Goal: Information Seeking & Learning: Find specific page/section

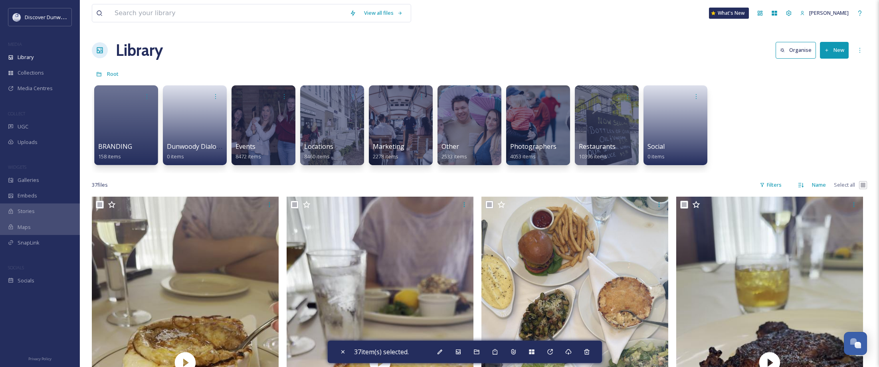
scroll to position [80, 0]
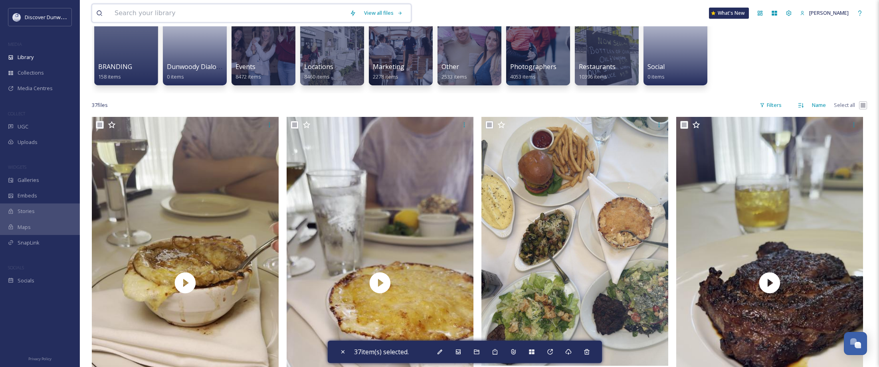
drag, startPoint x: 0, startPoint y: 0, endPoint x: 158, endPoint y: 11, distance: 158.0
click at [158, 11] on input at bounding box center [228, 13] width 235 height 18
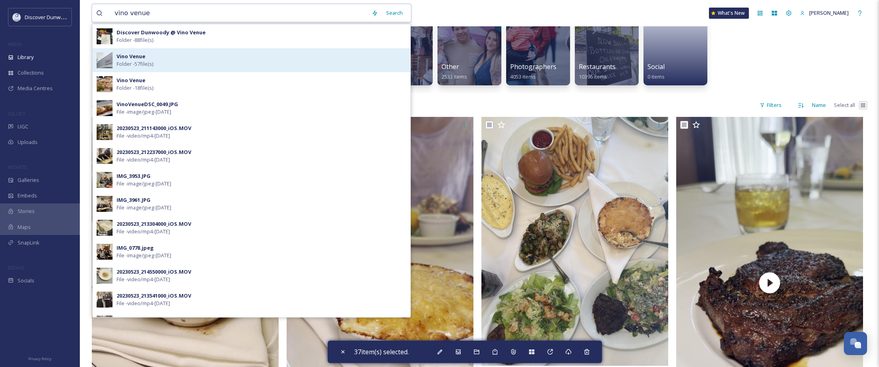
type input "vino venue"
click at [142, 67] on span "Folder - 57 file(s)" at bounding box center [135, 64] width 37 height 8
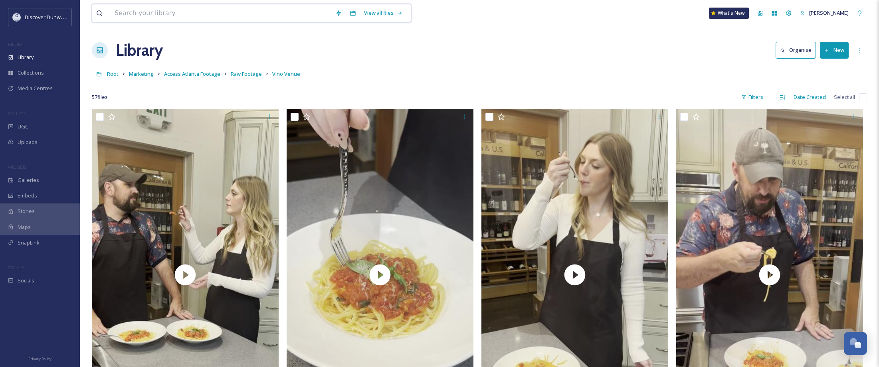
click at [184, 10] on input at bounding box center [221, 13] width 221 height 18
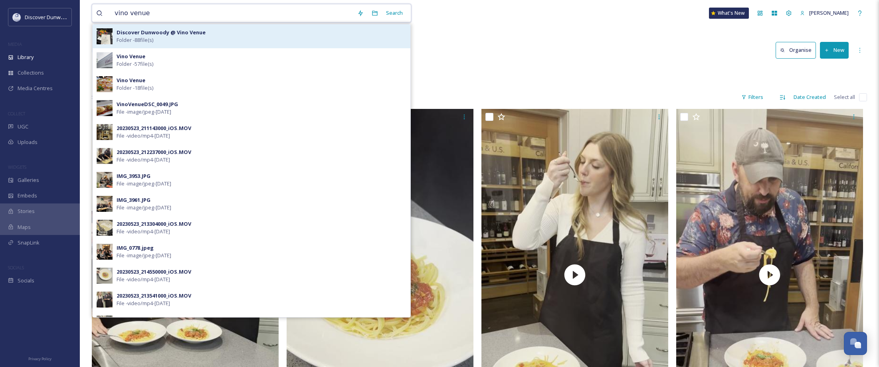
type input "vino venue"
click at [208, 40] on div "Discover Dunwoody @ Vino Venue Folder - 88 file(s)" at bounding box center [262, 36] width 290 height 15
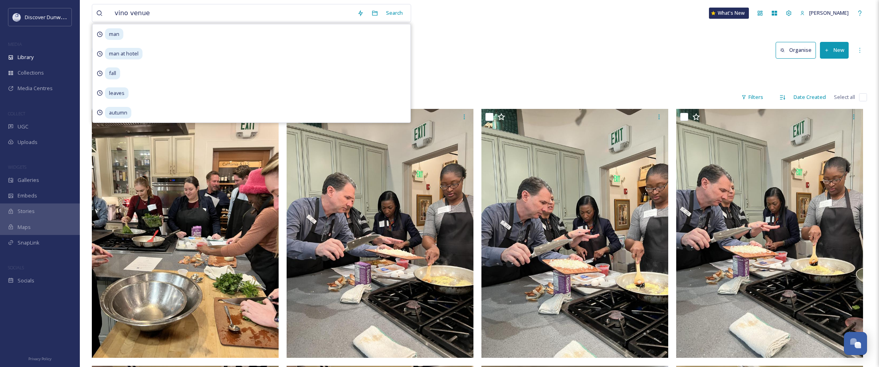
click at [618, 78] on div "Root Events Film Events Film Events Discover Dunwoody @ Vino Venue" at bounding box center [479, 73] width 775 height 15
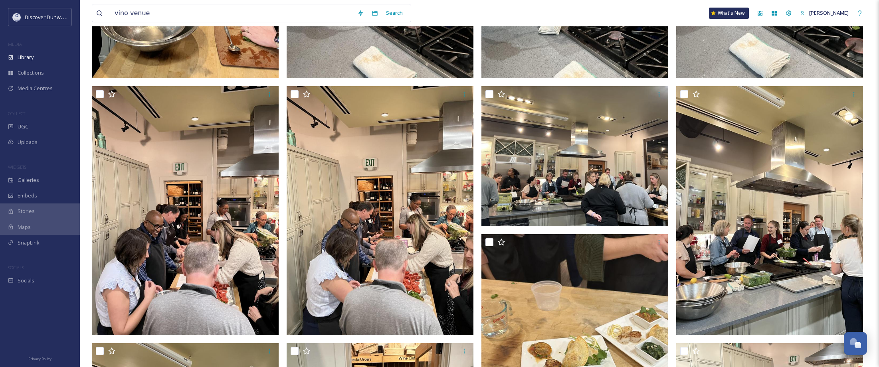
scroll to position [279, 0]
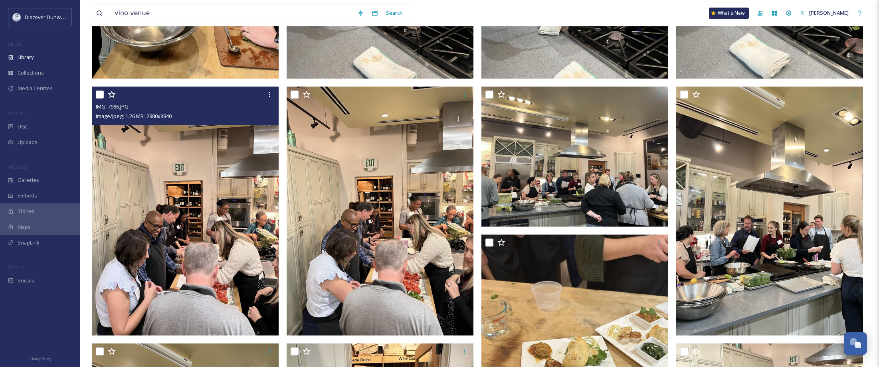
click at [99, 93] on input "checkbox" at bounding box center [100, 95] width 8 height 8
checkbox input "true"
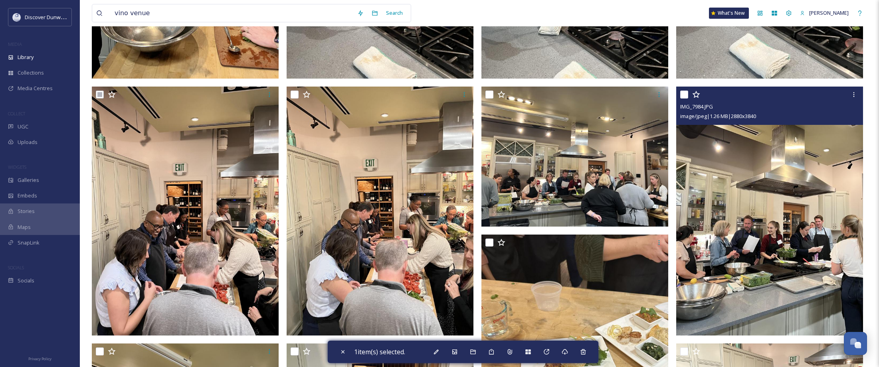
click at [686, 93] on input "checkbox" at bounding box center [684, 95] width 8 height 8
checkbox input "true"
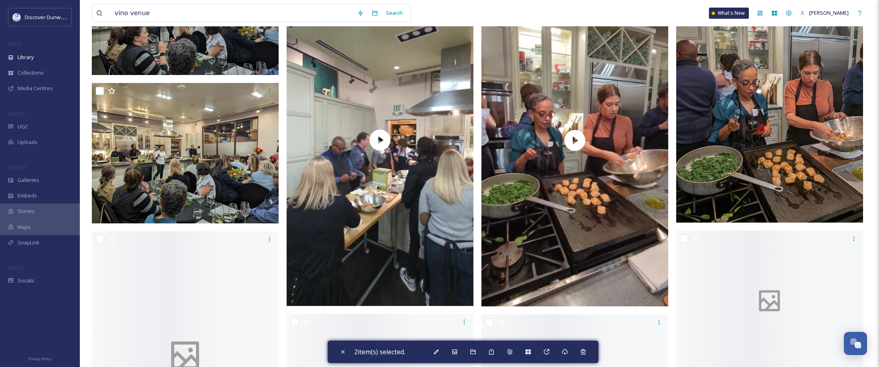
scroll to position [1796, 0]
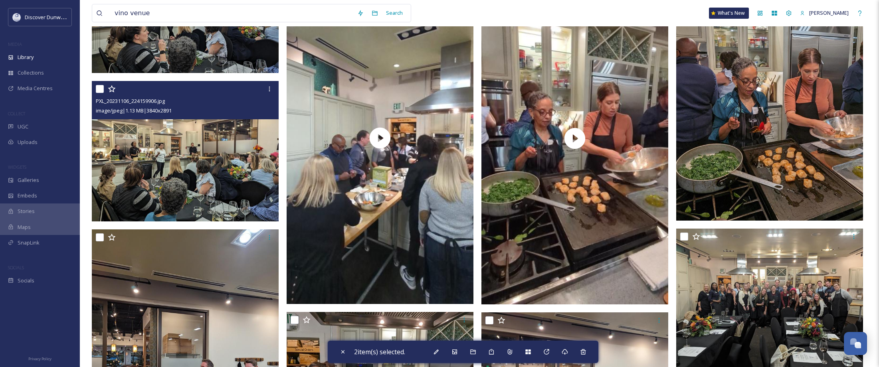
click at [101, 89] on input "checkbox" at bounding box center [100, 89] width 8 height 8
checkbox input "true"
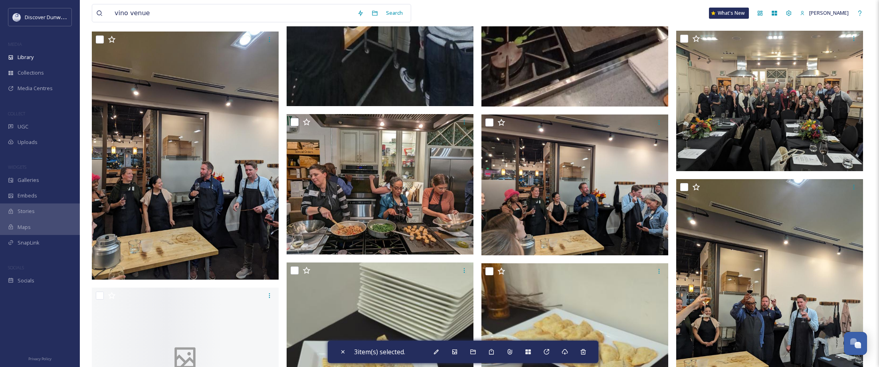
scroll to position [1996, 0]
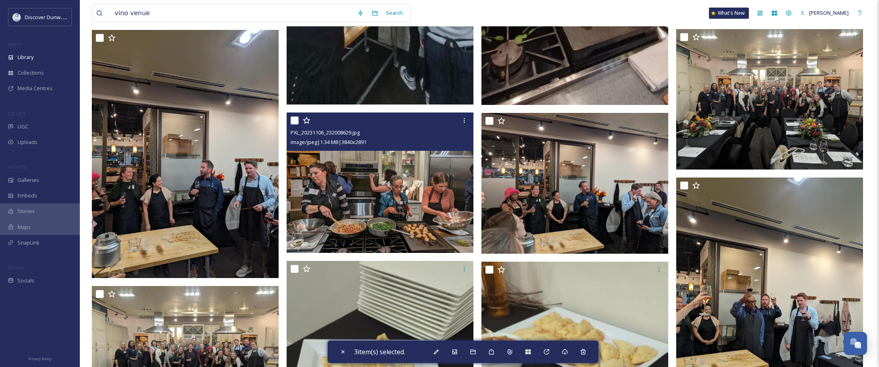
click at [293, 117] on input "checkbox" at bounding box center [295, 121] width 8 height 8
checkbox input "true"
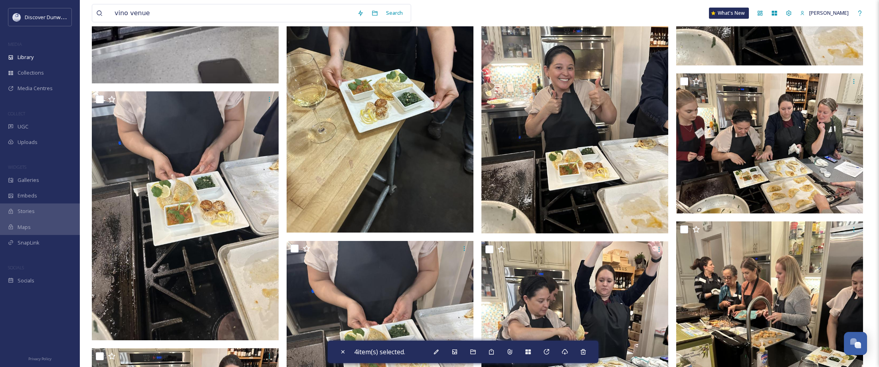
scroll to position [2834, 0]
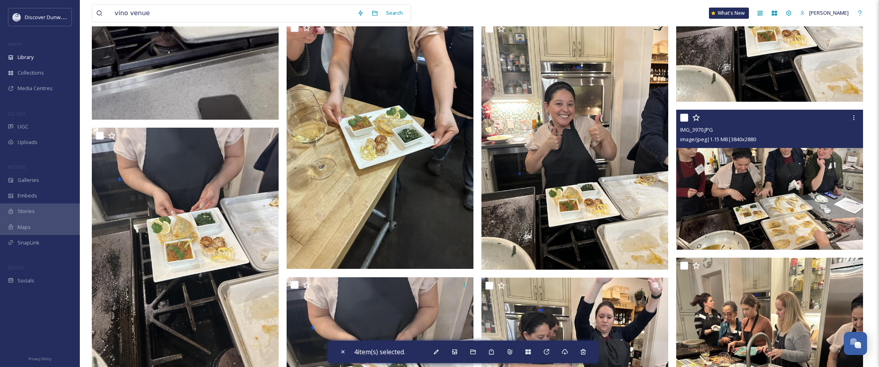
click at [681, 116] on input "checkbox" at bounding box center [684, 118] width 8 height 8
checkbox input "true"
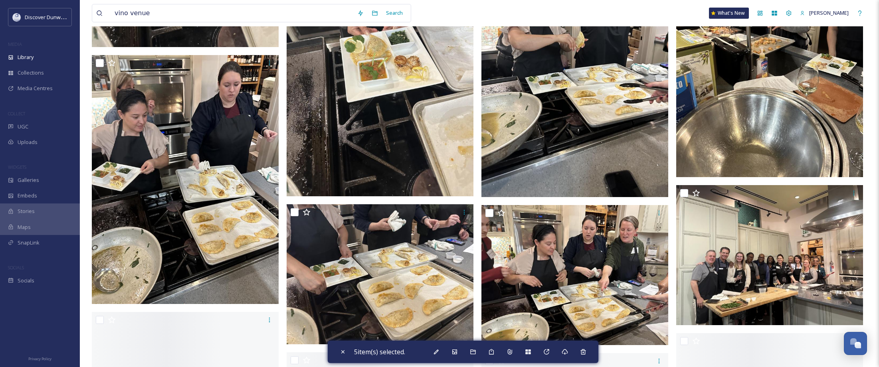
scroll to position [3193, 0]
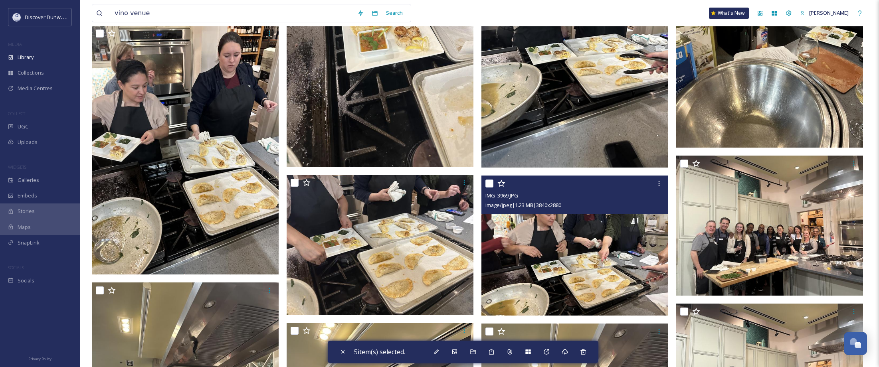
click at [489, 182] on input "checkbox" at bounding box center [489, 184] width 8 height 8
checkbox input "true"
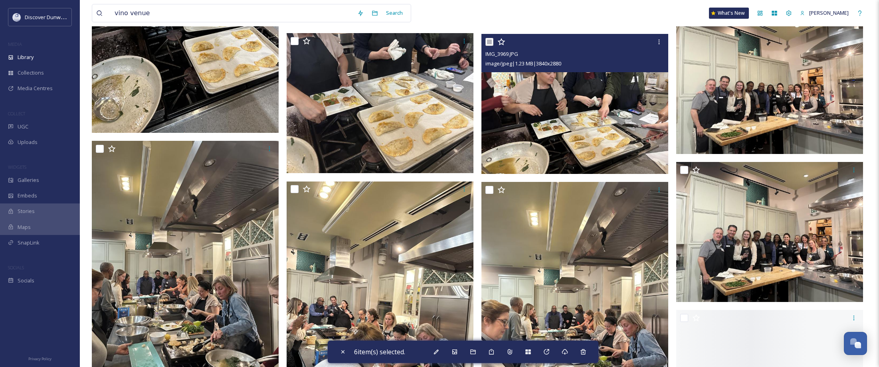
scroll to position [3393, 0]
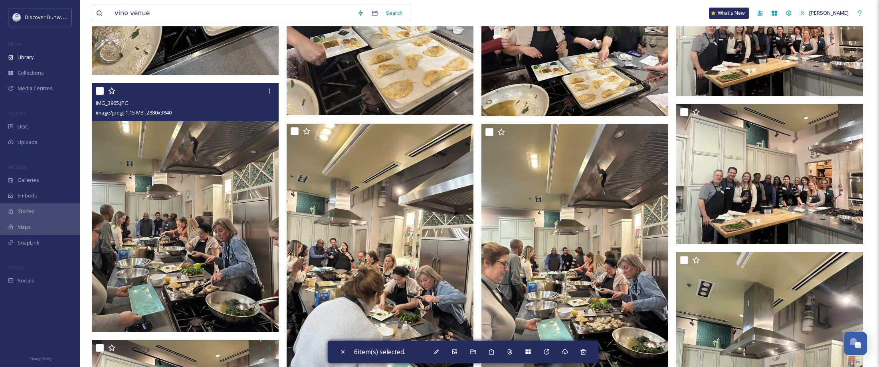
click at [97, 92] on input "checkbox" at bounding box center [100, 91] width 8 height 8
checkbox input "true"
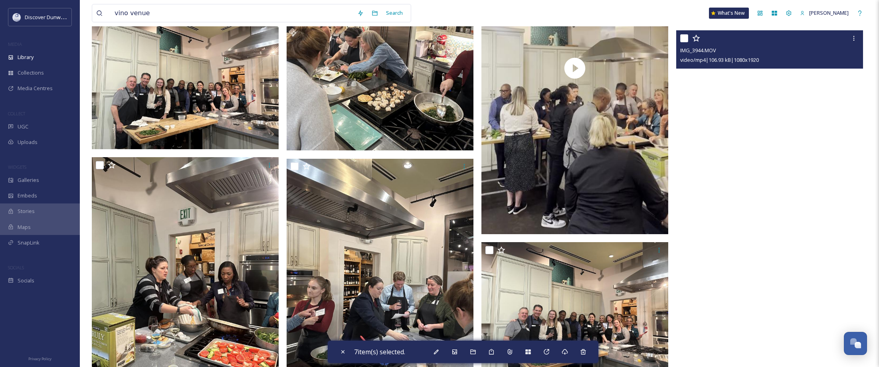
scroll to position [3991, 0]
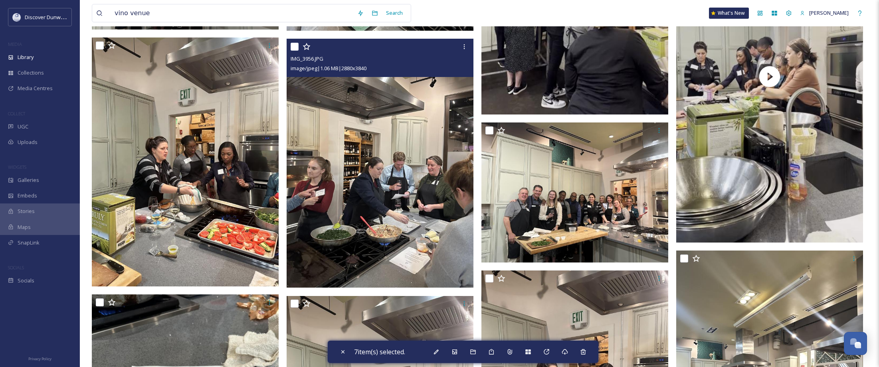
click at [293, 48] on input "checkbox" at bounding box center [295, 47] width 8 height 8
checkbox input "true"
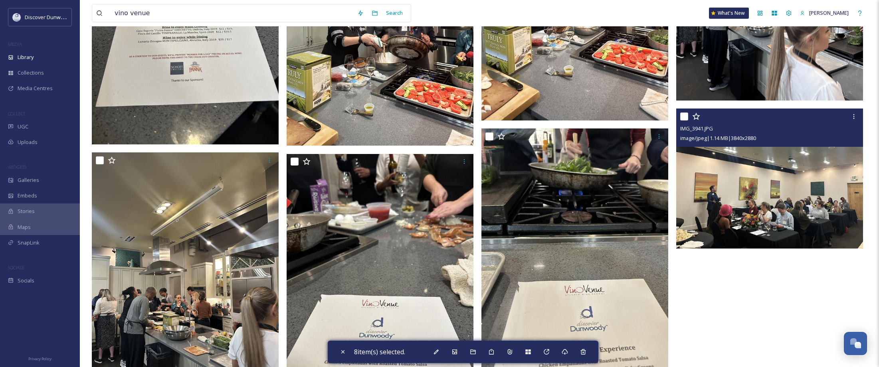
scroll to position [4510, 0]
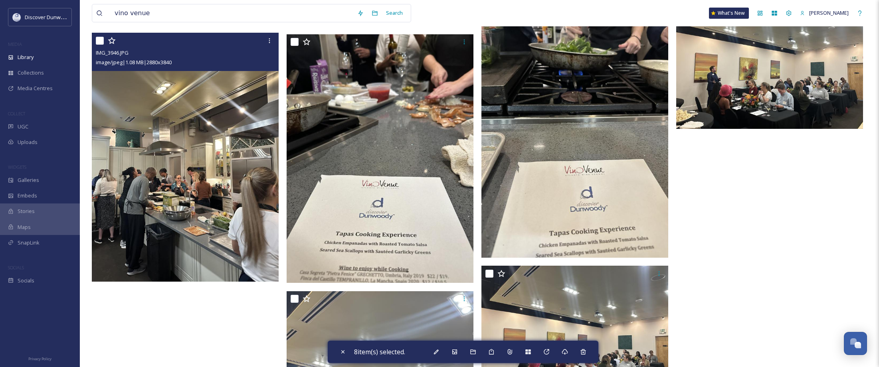
click at [99, 40] on input "checkbox" at bounding box center [100, 41] width 8 height 8
checkbox input "true"
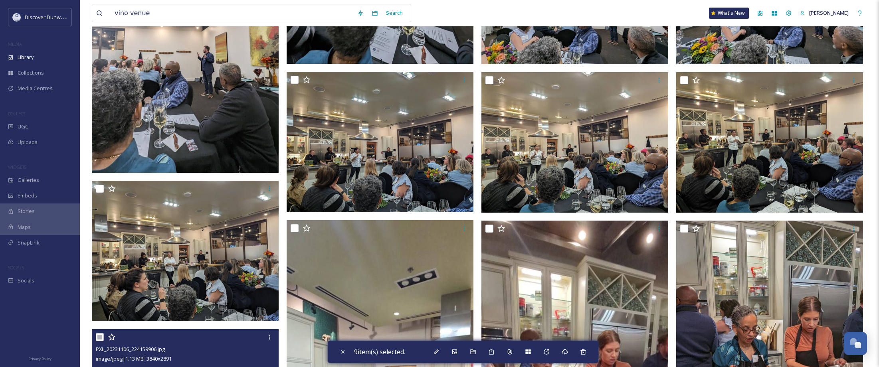
scroll to position [1543, 0]
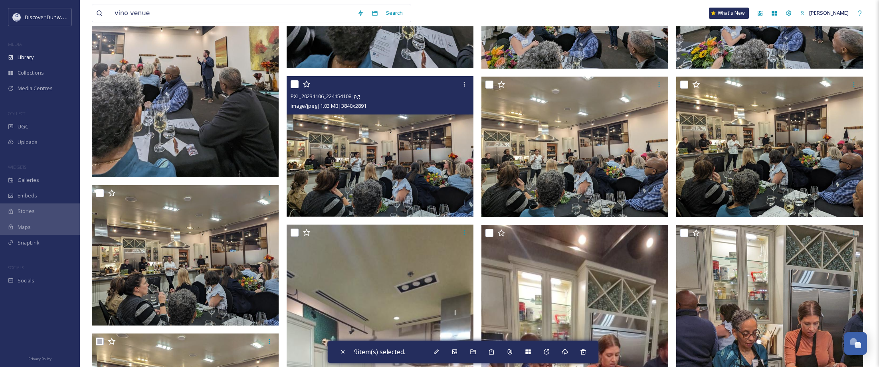
click at [295, 84] on input "checkbox" at bounding box center [295, 84] width 8 height 8
checkbox input "true"
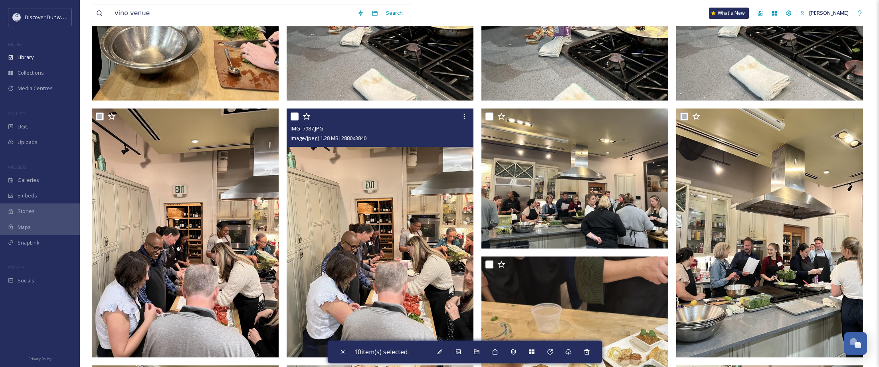
scroll to position [279, 0]
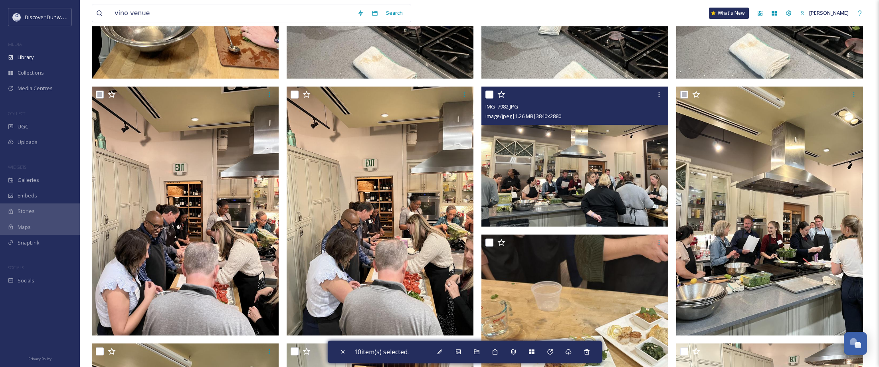
click at [486, 92] on input "checkbox" at bounding box center [489, 95] width 8 height 8
checkbox input "true"
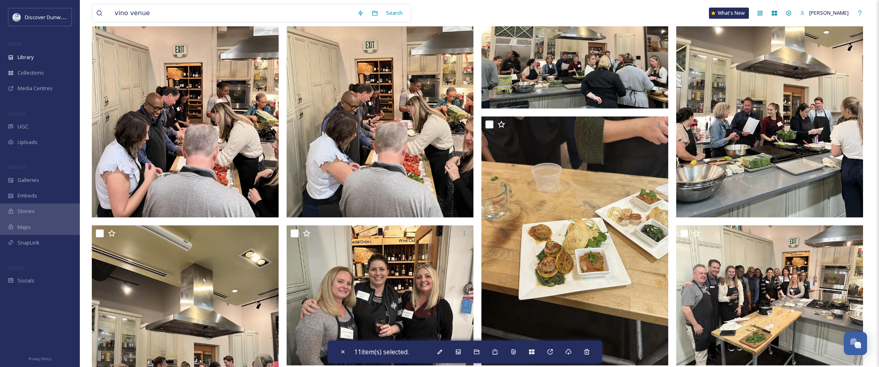
scroll to position [399, 0]
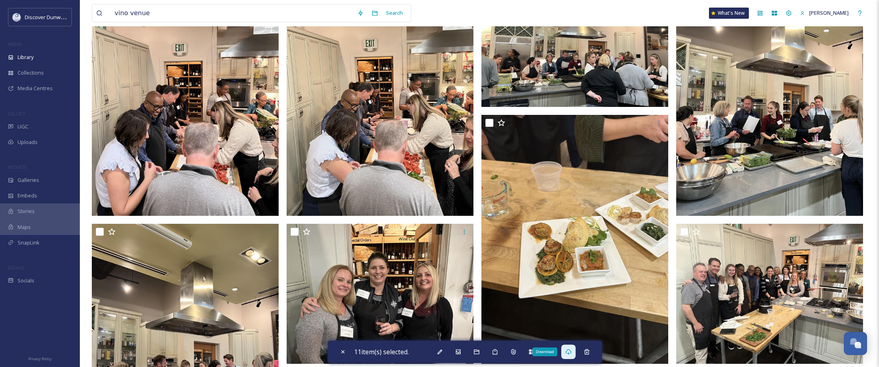
click at [570, 351] on icon at bounding box center [568, 352] width 6 height 6
click at [146, 17] on input "vino venue" at bounding box center [232, 13] width 243 height 18
drag, startPoint x: 151, startPoint y: 15, endPoint x: 79, endPoint y: 13, distance: 72.3
type input "grana"
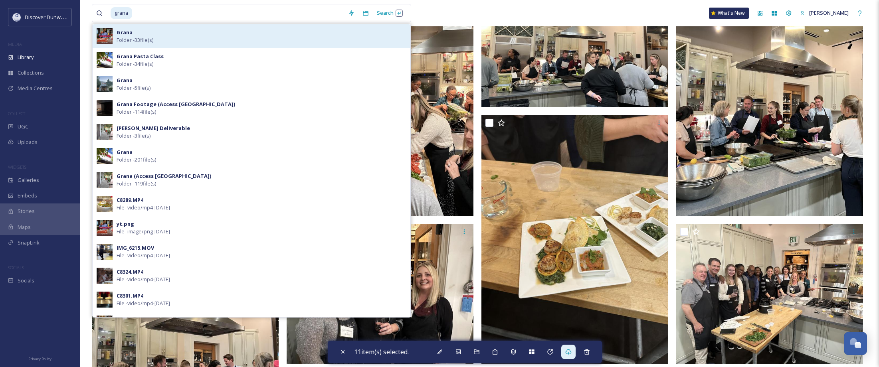
click at [164, 34] on div "Grana Folder - 33 file(s)" at bounding box center [262, 36] width 290 height 15
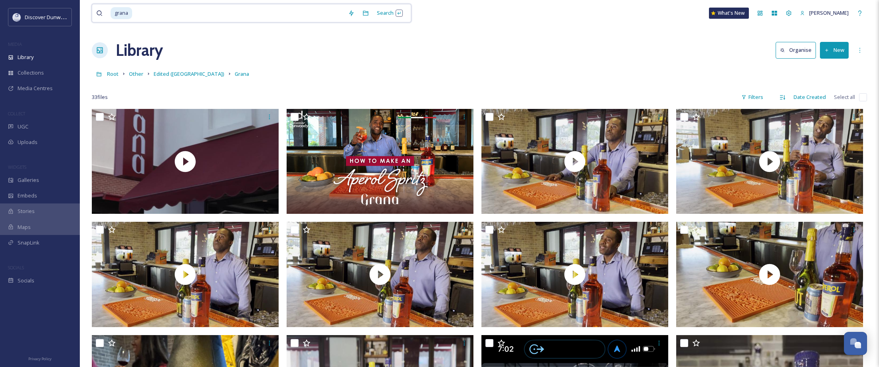
click at [198, 15] on input at bounding box center [238, 13] width 211 height 18
click at [123, 16] on span "grana" at bounding box center [122, 13] width 22 height 12
click at [128, 12] on span "grana" at bounding box center [122, 13] width 22 height 12
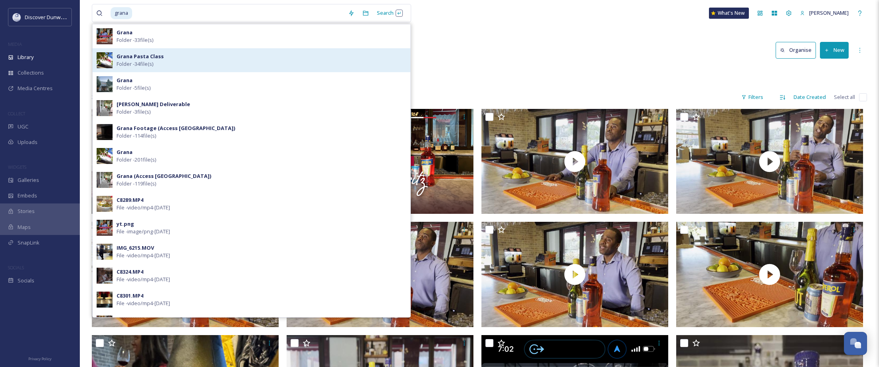
click at [141, 55] on strong "Grana Pasta Class" at bounding box center [140, 56] width 47 height 7
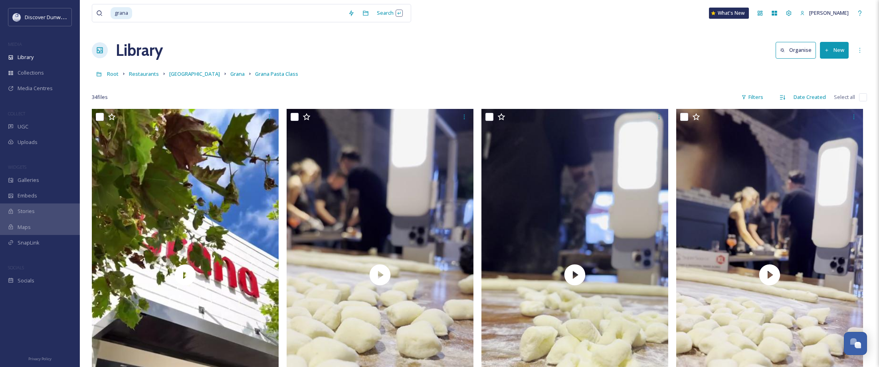
click at [771, 98] on div "34 file s Filters Date Created Select all" at bounding box center [479, 97] width 775 height 16
click at [762, 97] on div "Filters" at bounding box center [752, 97] width 30 height 16
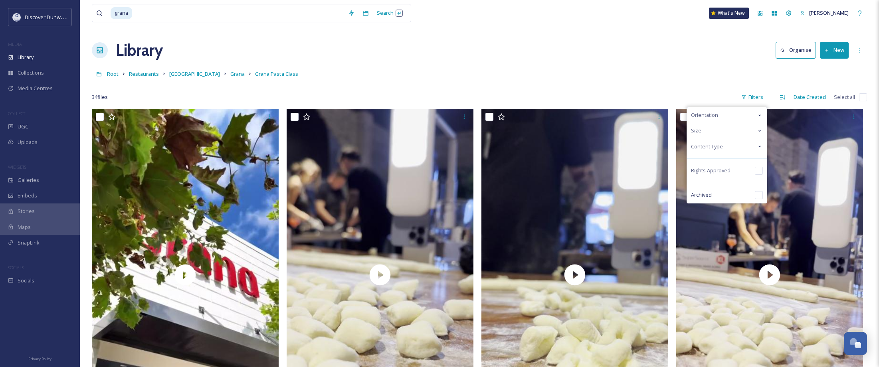
click at [710, 144] on span "Content Type" at bounding box center [707, 147] width 32 height 8
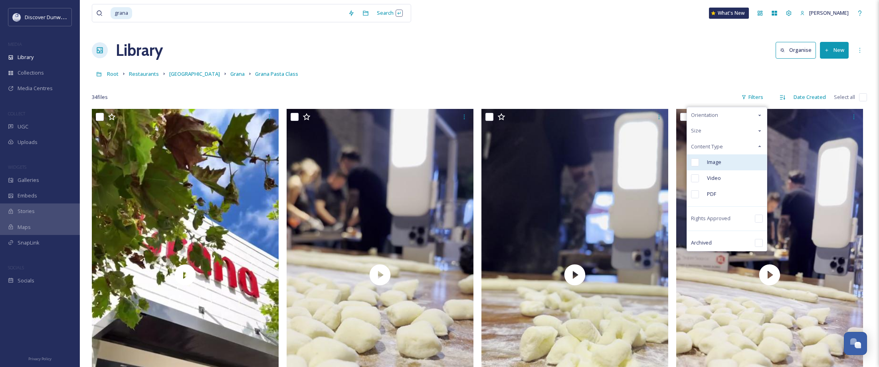
click at [710, 165] on span "Image" at bounding box center [714, 162] width 14 height 8
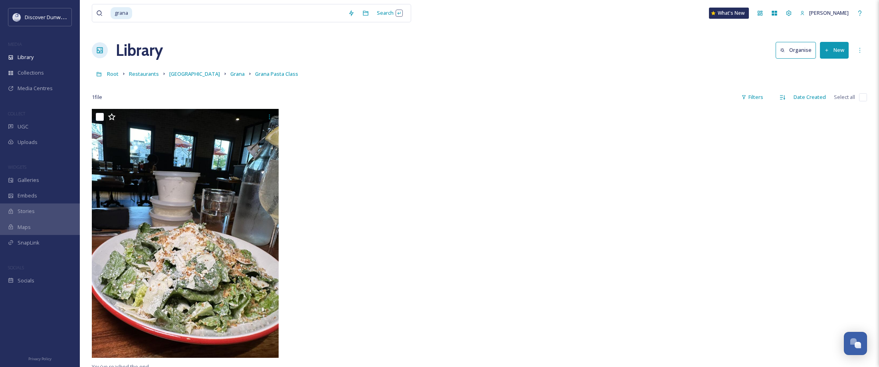
click at [230, 70] on link "Grana" at bounding box center [237, 74] width 14 height 10
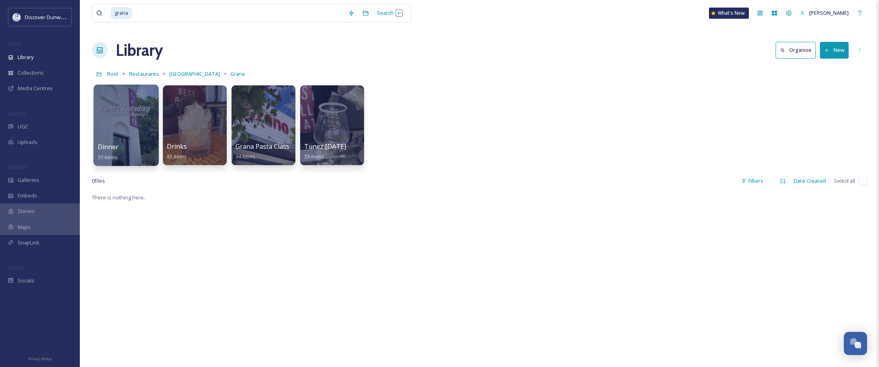
click at [124, 105] on div at bounding box center [125, 125] width 65 height 81
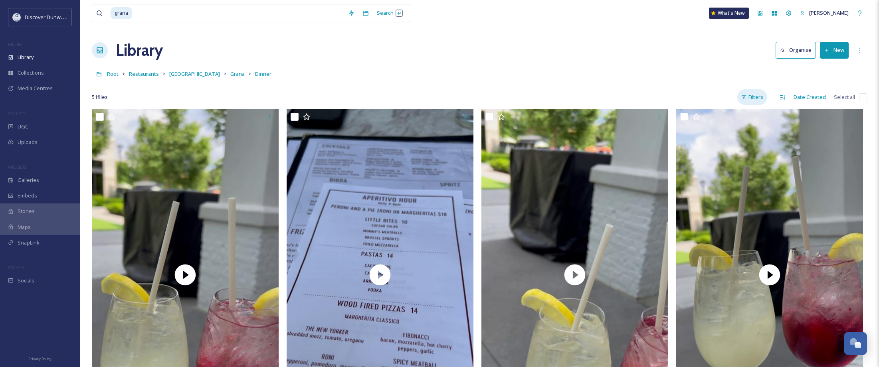
click at [760, 97] on div "Filters" at bounding box center [752, 97] width 30 height 16
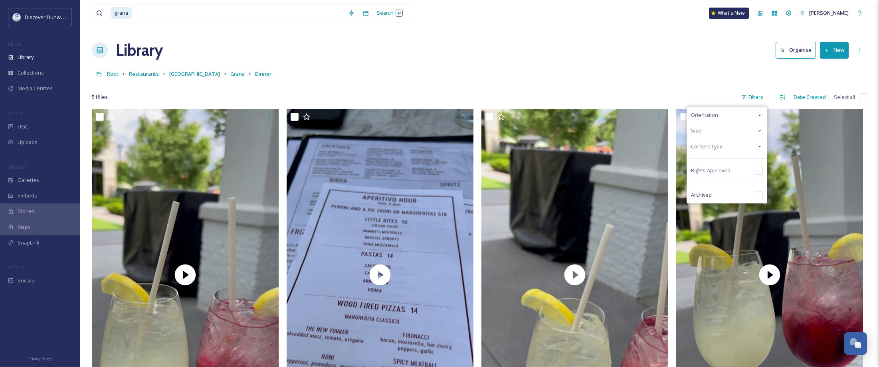
click at [728, 148] on div "Content Type" at bounding box center [727, 147] width 80 height 16
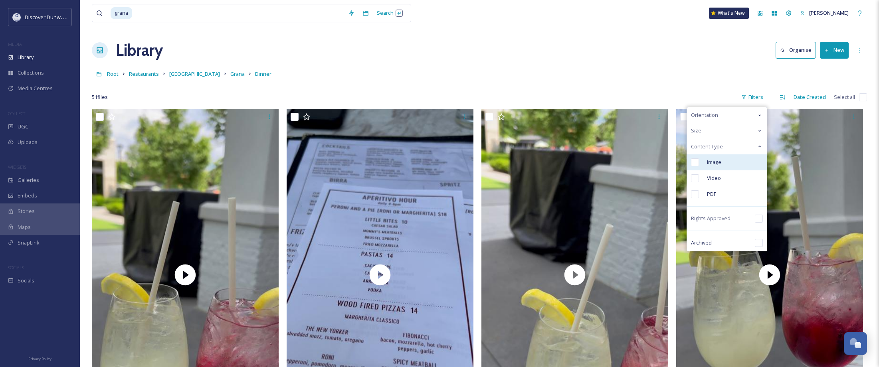
click at [719, 166] on span "Image" at bounding box center [714, 162] width 14 height 8
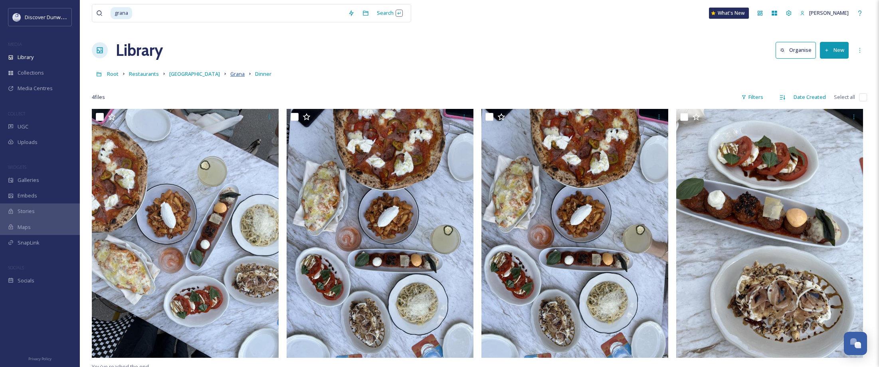
click at [230, 74] on span "Grana" at bounding box center [237, 73] width 14 height 7
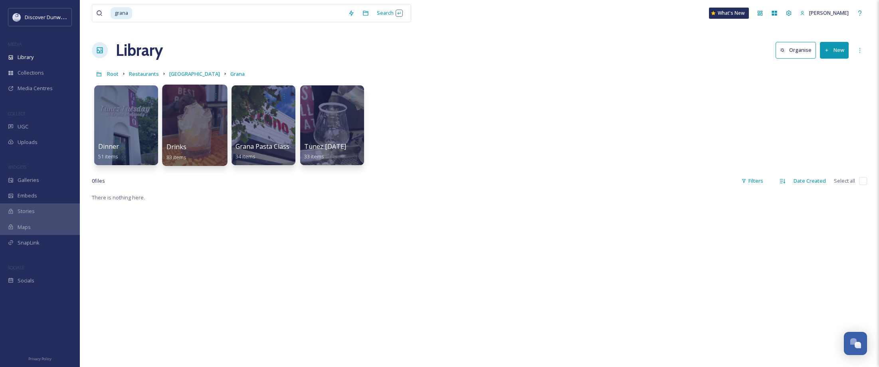
click at [194, 129] on div at bounding box center [194, 125] width 65 height 81
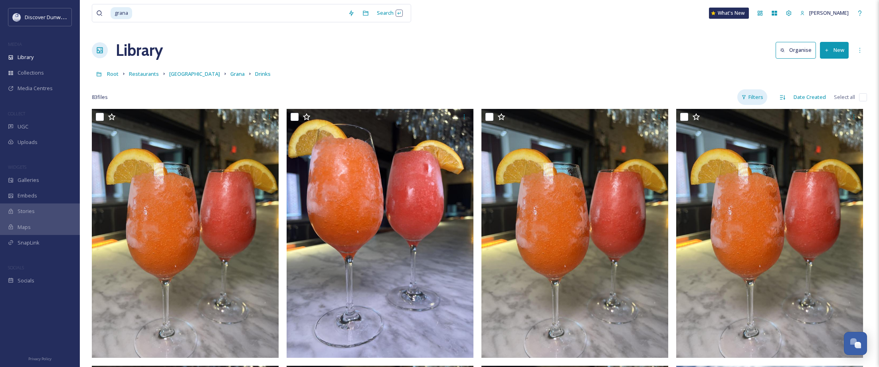
click at [761, 94] on div "Filters" at bounding box center [752, 97] width 30 height 16
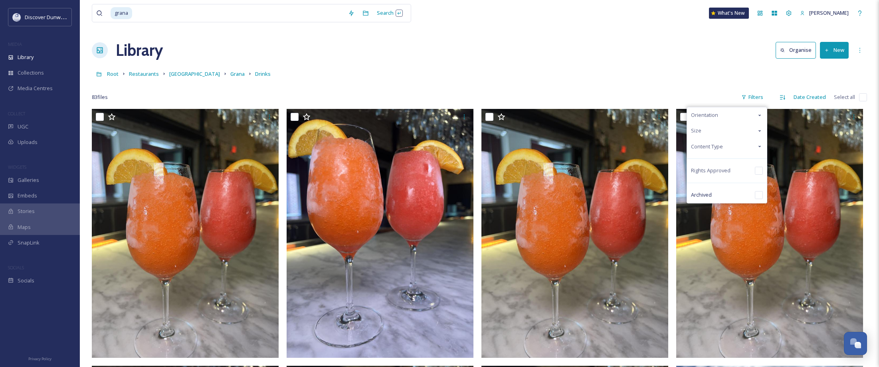
click at [732, 148] on div "Content Type" at bounding box center [727, 147] width 80 height 16
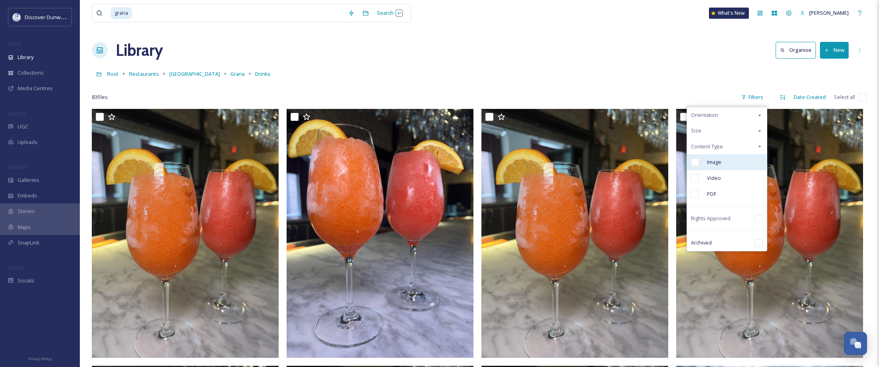
click at [725, 166] on div "Image" at bounding box center [727, 162] width 80 height 16
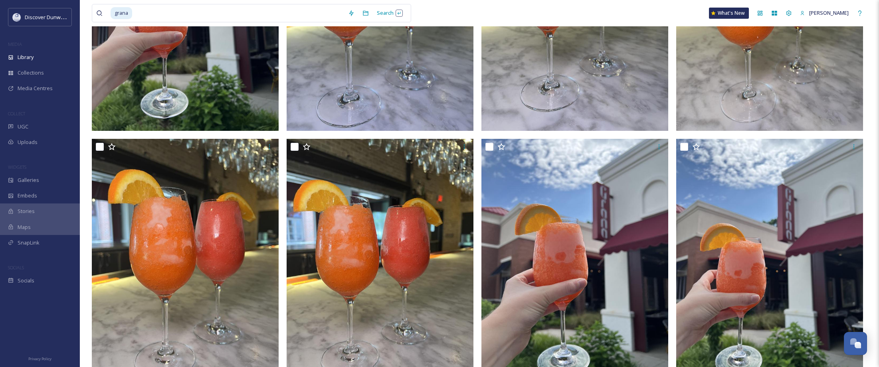
scroll to position [998, 0]
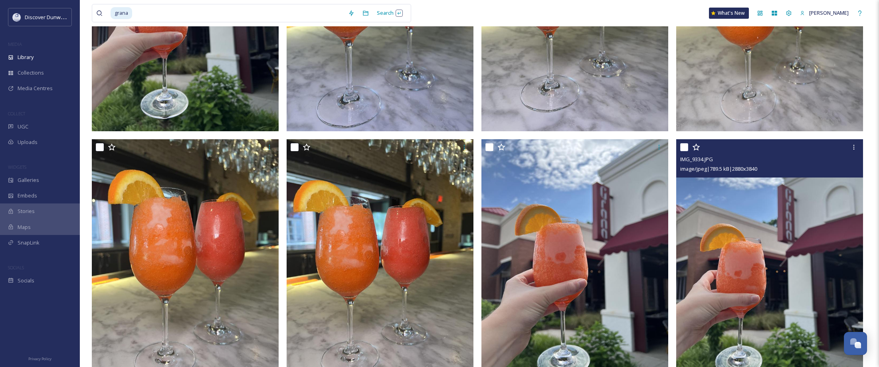
click at [684, 148] on input "checkbox" at bounding box center [684, 147] width 8 height 8
checkbox input "true"
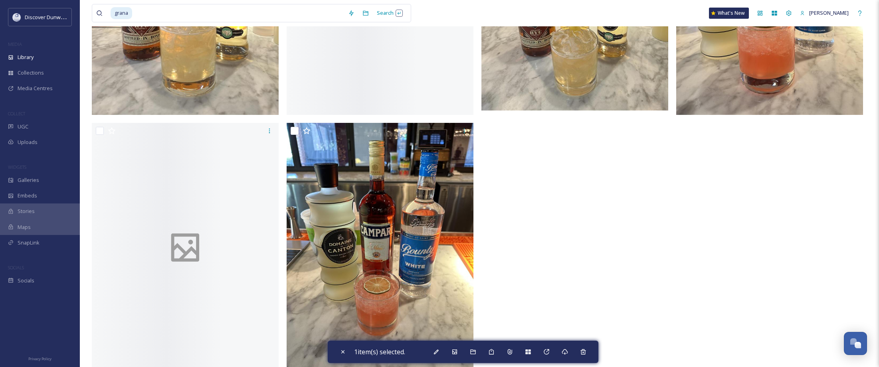
scroll to position [2315, 0]
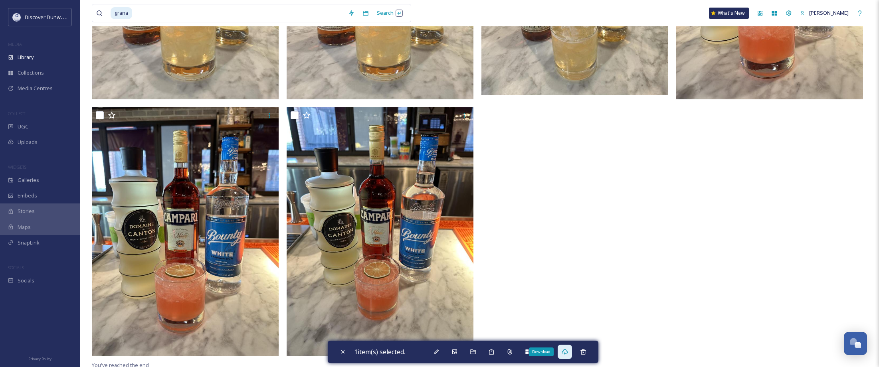
click at [564, 354] on icon at bounding box center [565, 352] width 6 height 6
click at [208, 14] on input at bounding box center [238, 13] width 211 height 18
click at [119, 16] on span "grana" at bounding box center [122, 13] width 22 height 12
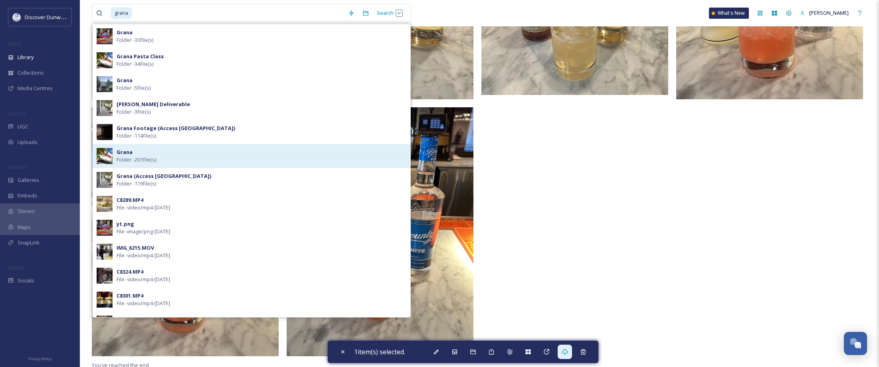
click at [169, 151] on div "Grana Folder - 201 file(s)" at bounding box center [262, 155] width 290 height 15
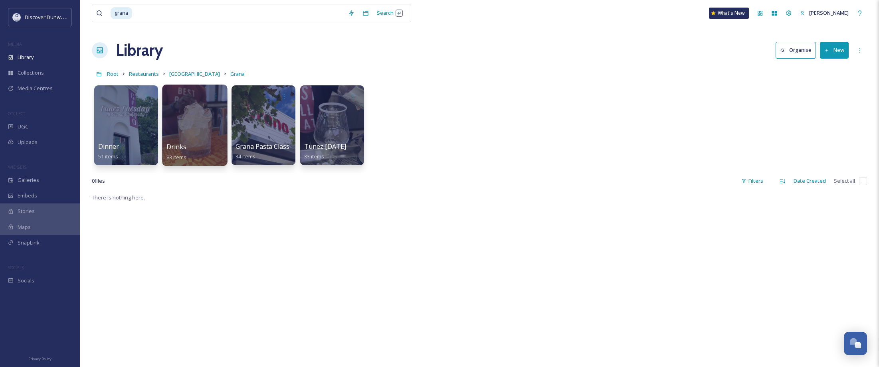
click at [192, 133] on div at bounding box center [194, 125] width 65 height 81
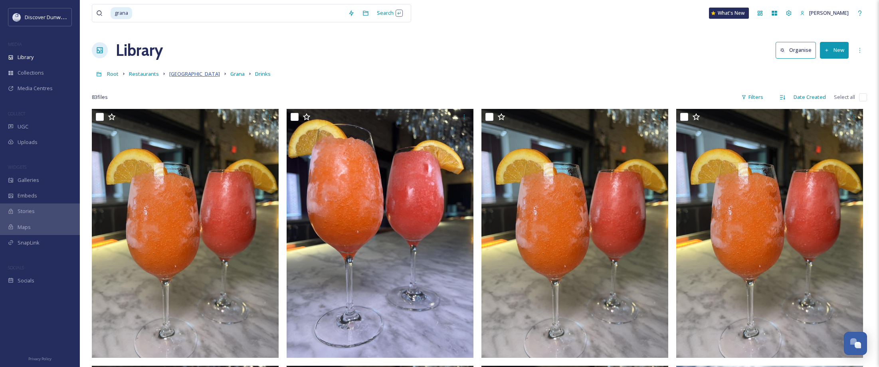
click at [192, 77] on span "[GEOGRAPHIC_DATA]" at bounding box center [194, 73] width 51 height 7
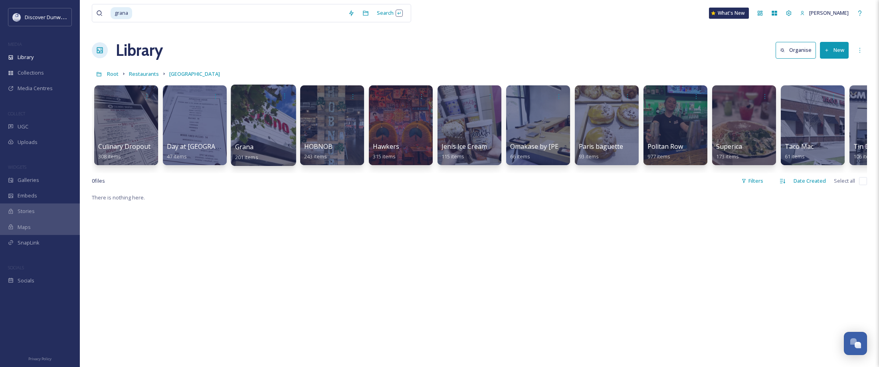
click at [271, 126] on div at bounding box center [263, 125] width 65 height 81
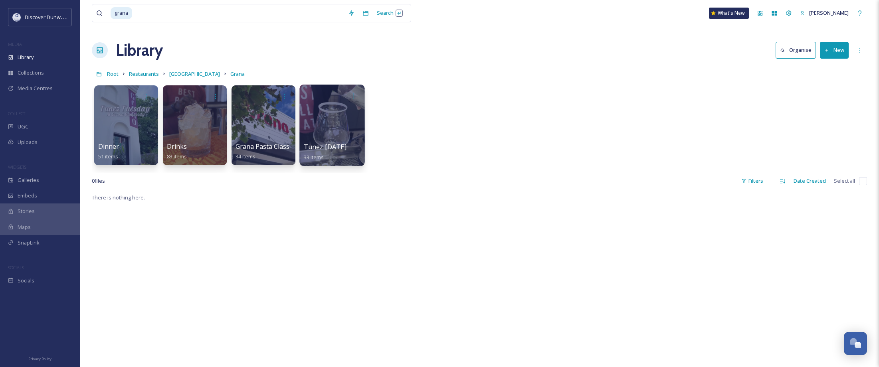
click at [313, 121] on div at bounding box center [331, 125] width 65 height 81
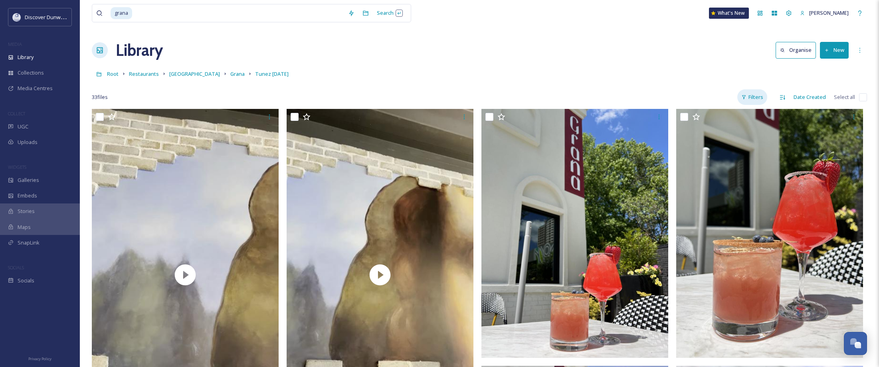
click at [749, 96] on div "Filters" at bounding box center [752, 97] width 30 height 16
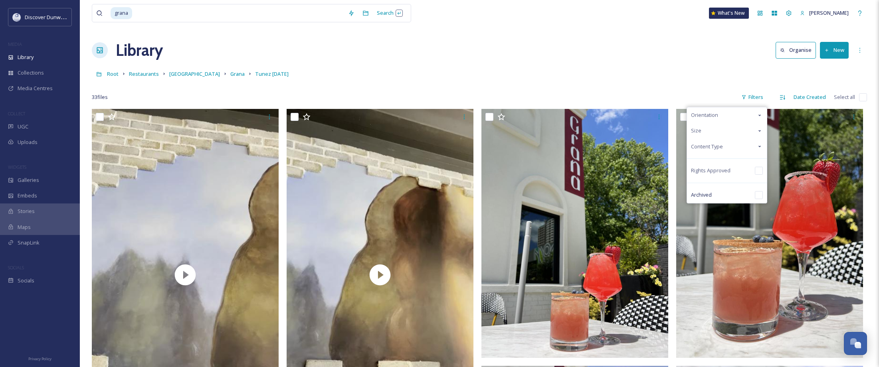
click at [730, 144] on div "Content Type" at bounding box center [727, 147] width 80 height 16
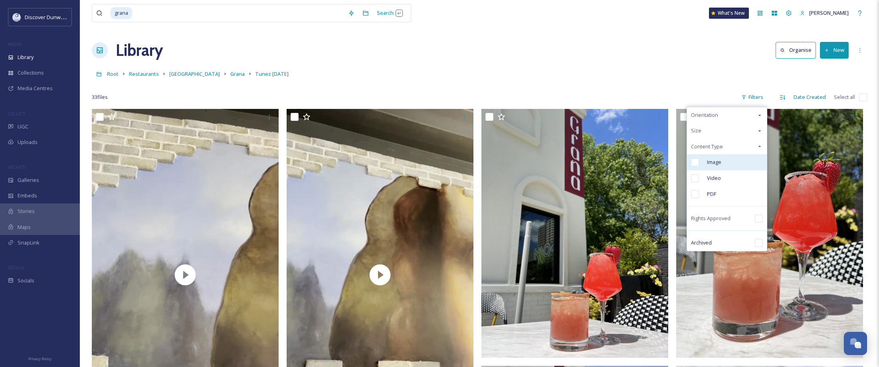
click at [724, 167] on div "Image" at bounding box center [727, 162] width 80 height 16
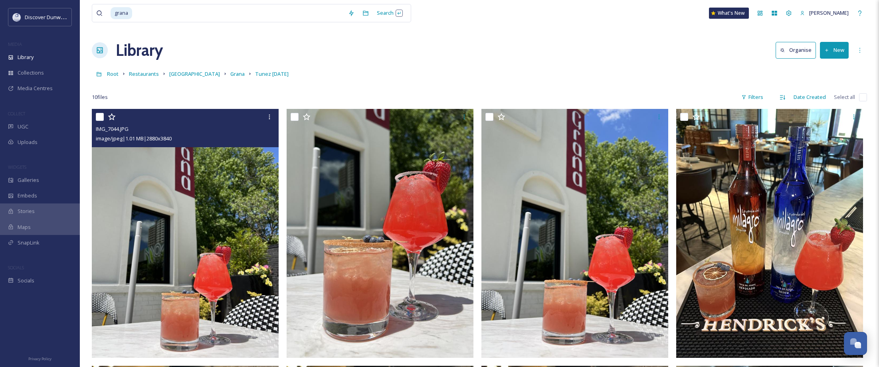
click at [97, 116] on input "checkbox" at bounding box center [100, 117] width 8 height 8
checkbox input "true"
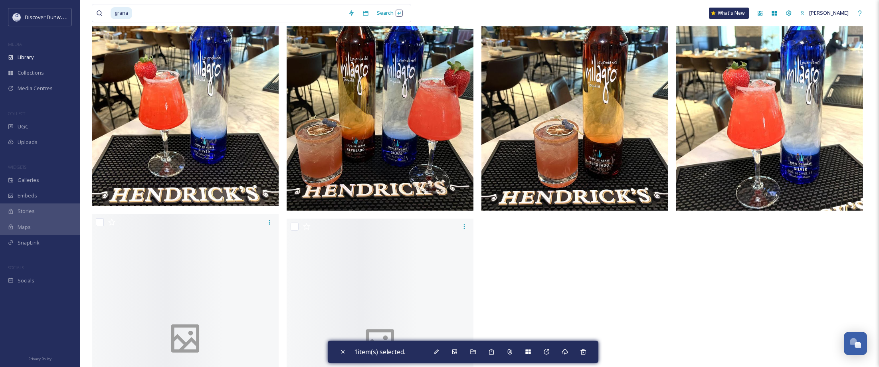
scroll to position [518, 0]
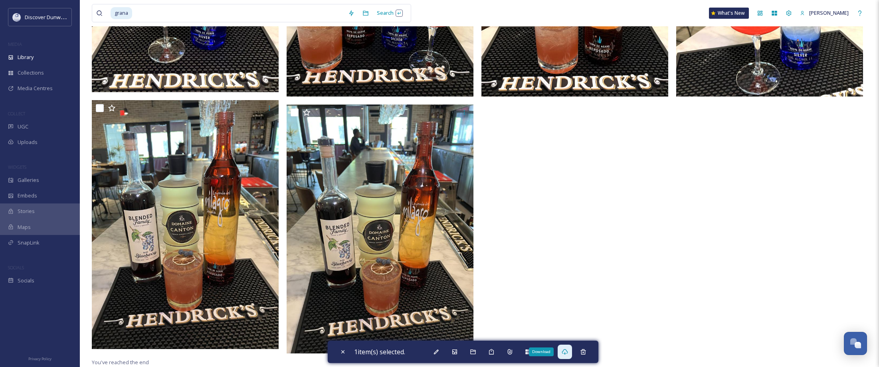
click at [560, 350] on div "Download" at bounding box center [565, 352] width 14 height 14
click at [166, 10] on input at bounding box center [238, 13] width 211 height 18
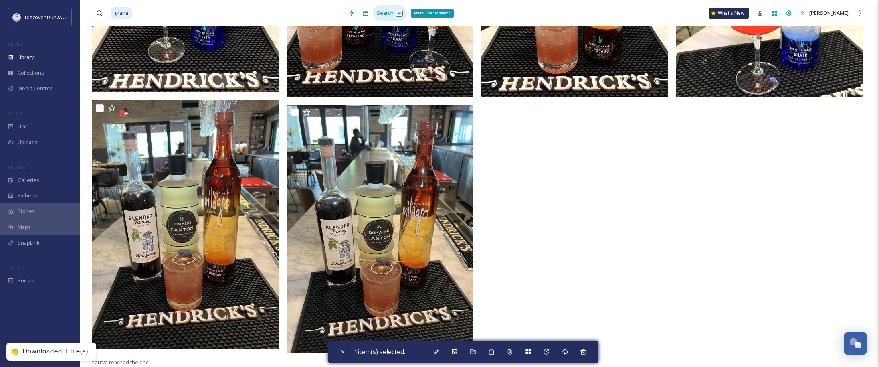
click at [392, 13] on div "Search Press Enter to search" at bounding box center [390, 13] width 34 height 16
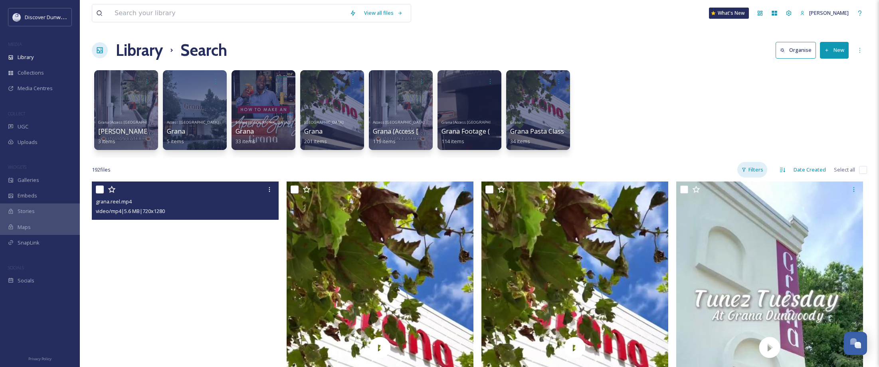
click at [748, 170] on div "Filters" at bounding box center [752, 170] width 30 height 16
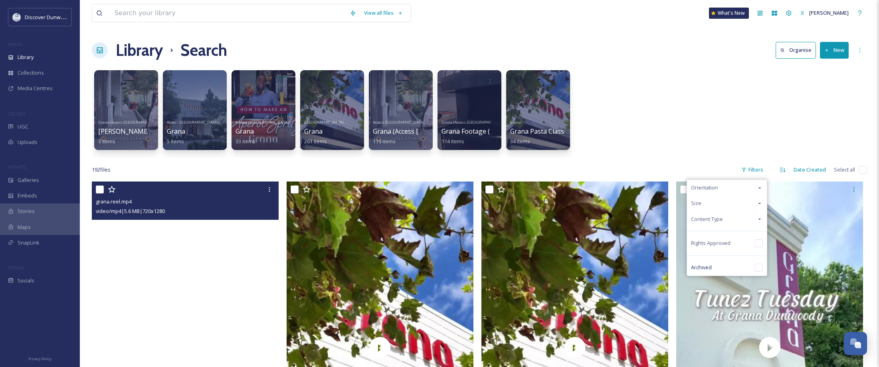
click at [734, 214] on div "Content Type" at bounding box center [727, 220] width 80 height 16
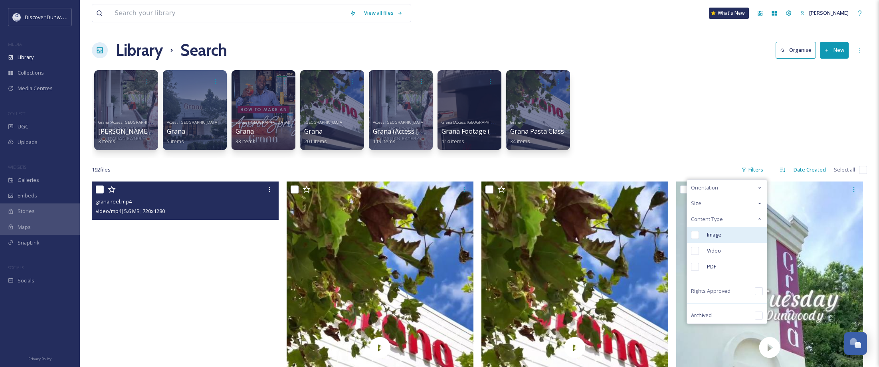
click at [720, 235] on span "Image" at bounding box center [714, 235] width 14 height 8
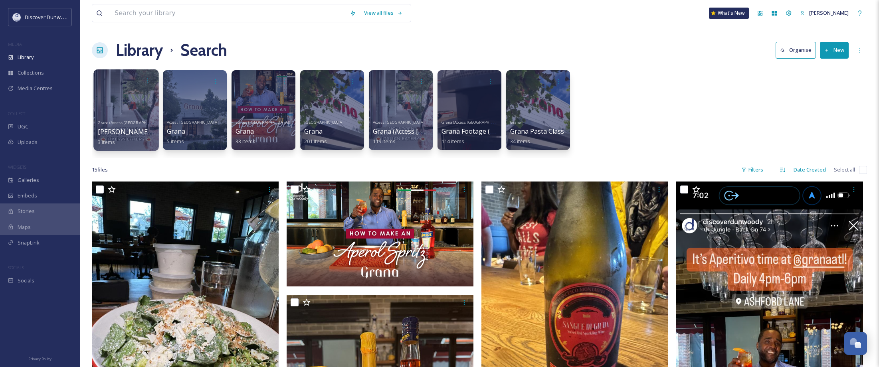
click at [139, 148] on div at bounding box center [125, 109] width 65 height 81
click at [205, 125] on div "Access Atlanta Grana 5 items" at bounding box center [194, 132] width 57 height 30
click at [186, 73] on div at bounding box center [194, 109] width 65 height 81
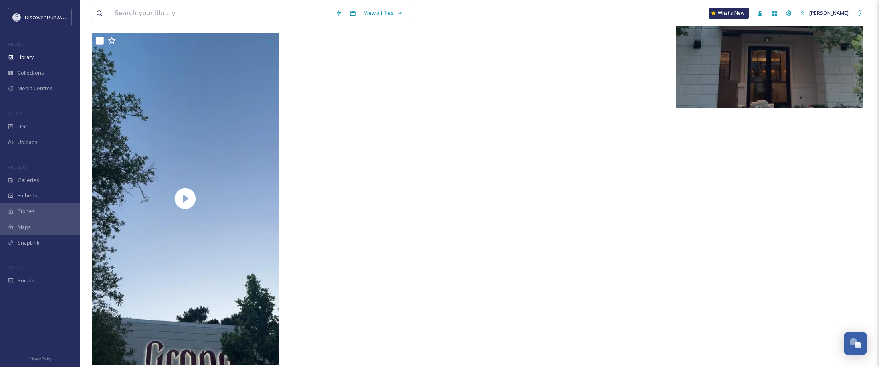
scroll to position [344, 0]
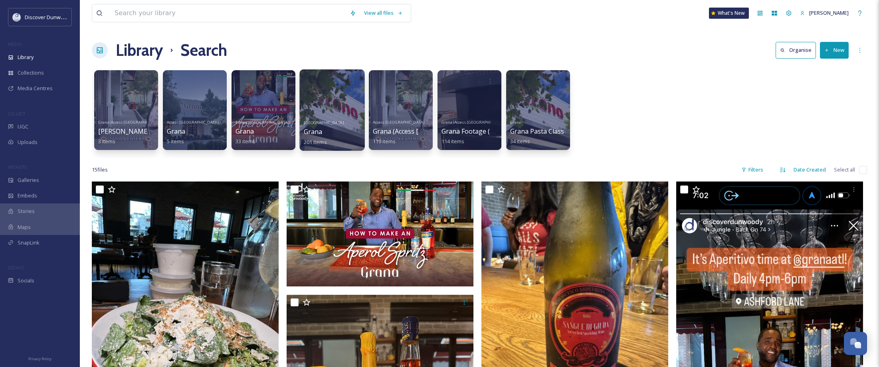
click at [331, 96] on div at bounding box center [331, 109] width 65 height 81
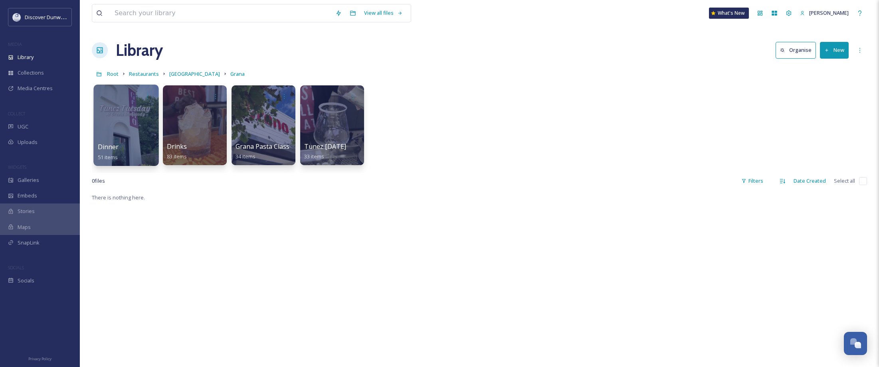
click at [127, 107] on div at bounding box center [125, 125] width 65 height 81
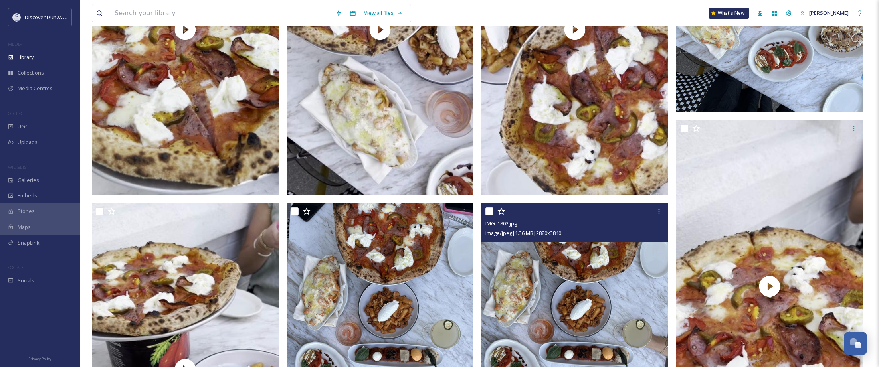
scroll to position [2616, 0]
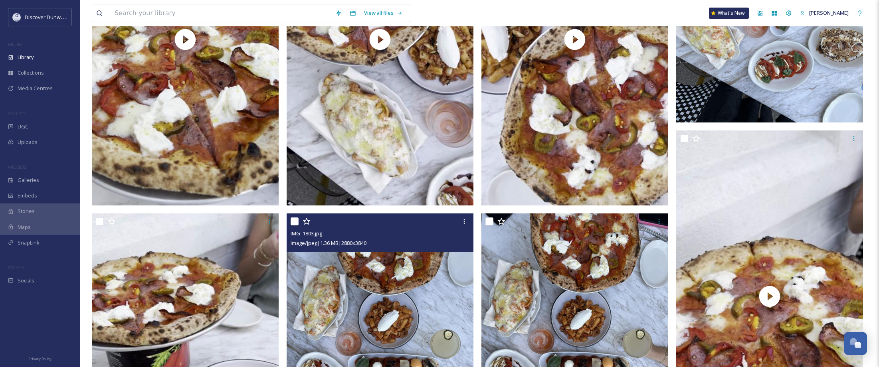
click at [294, 219] on input "checkbox" at bounding box center [295, 222] width 8 height 8
checkbox input "true"
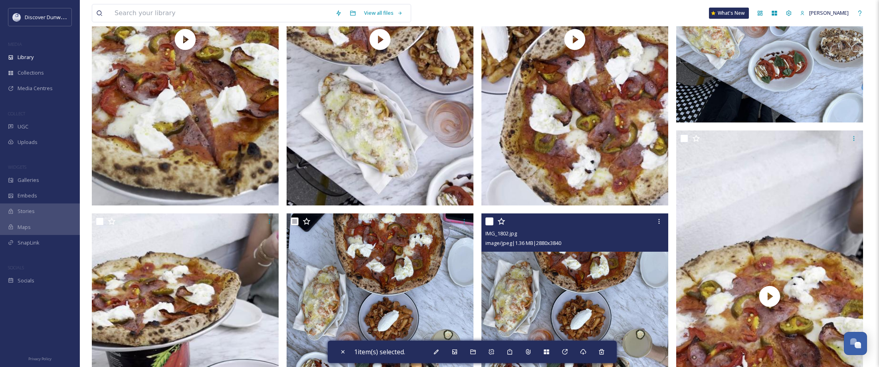
click at [488, 222] on input "checkbox" at bounding box center [489, 222] width 8 height 8
checkbox input "true"
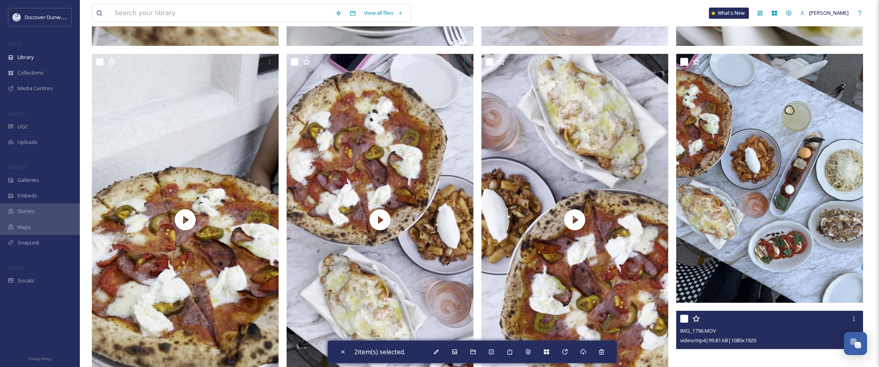
scroll to position [2416, 0]
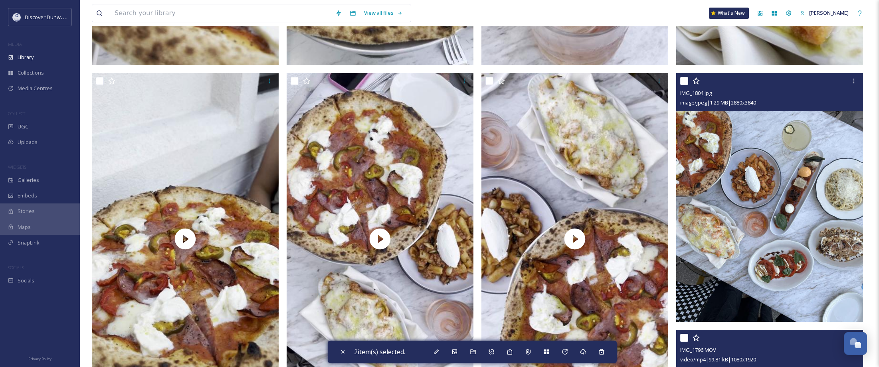
click at [682, 79] on input "checkbox" at bounding box center [684, 81] width 8 height 8
checkbox input "true"
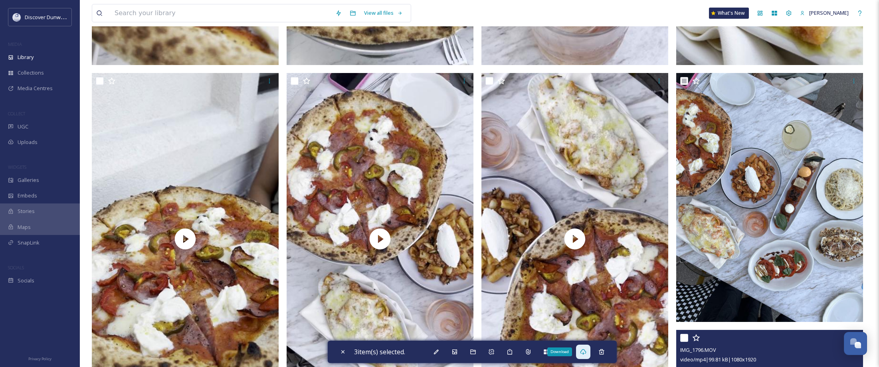
click at [588, 348] on div "Download" at bounding box center [583, 352] width 14 height 14
click at [158, 21] on input at bounding box center [221, 13] width 221 height 18
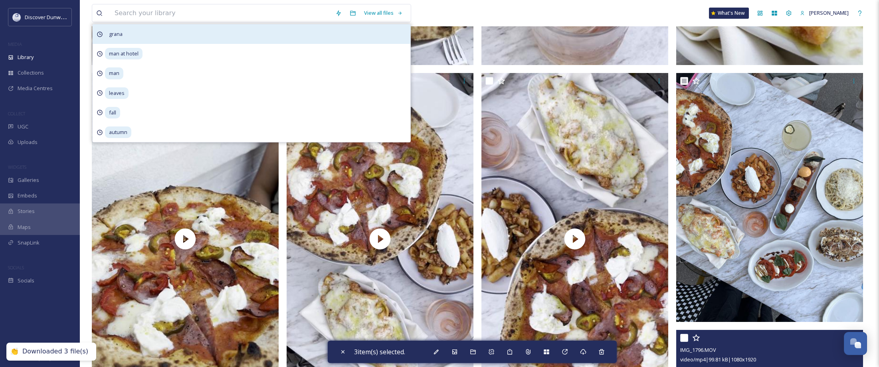
click at [143, 38] on div "grana" at bounding box center [252, 34] width 318 height 20
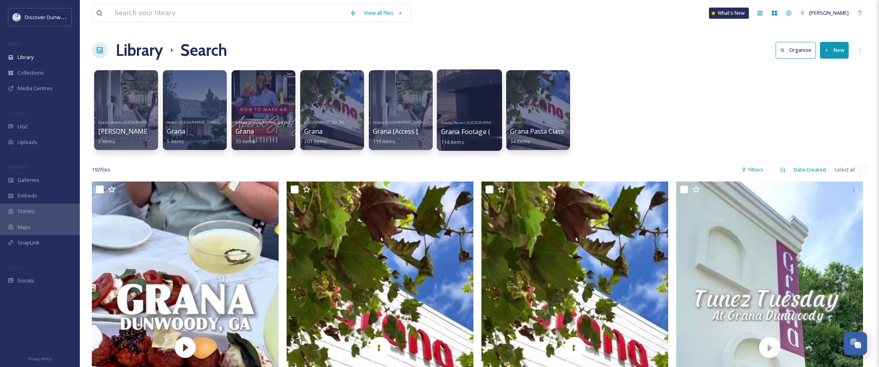
click at [449, 91] on div at bounding box center [469, 109] width 65 height 81
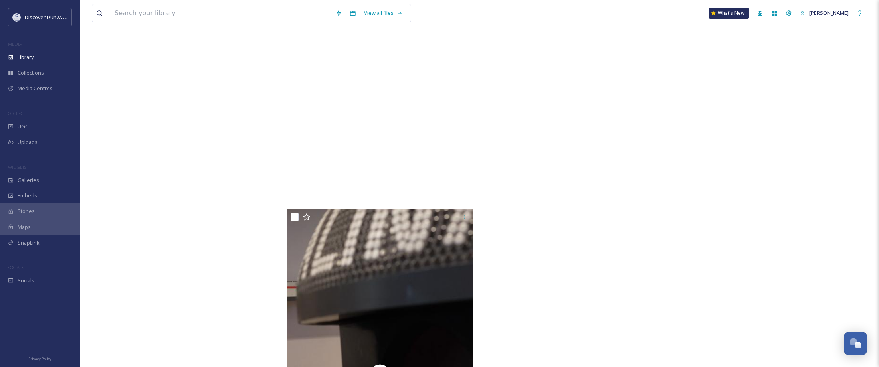
scroll to position [9155, 0]
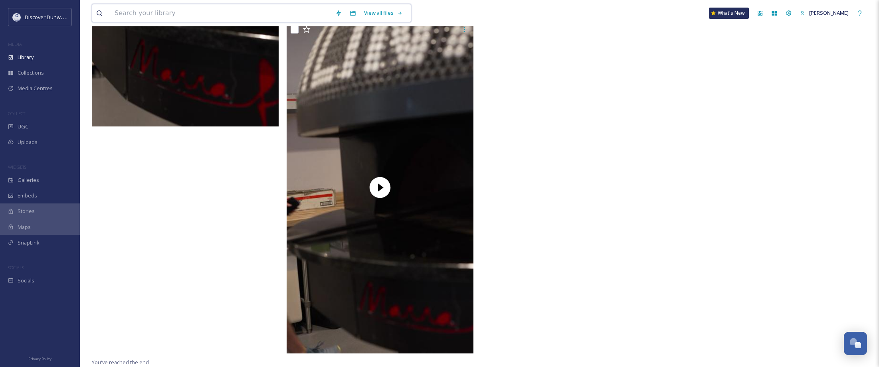
click at [147, 15] on input at bounding box center [221, 13] width 221 height 18
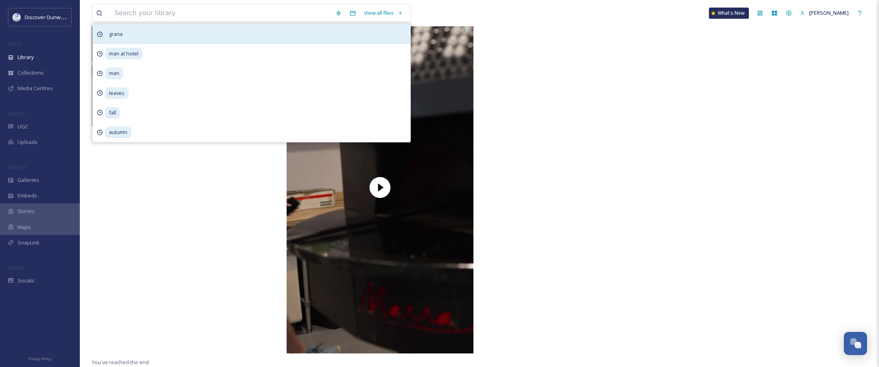
click at [140, 35] on div "grana" at bounding box center [252, 34] width 318 height 20
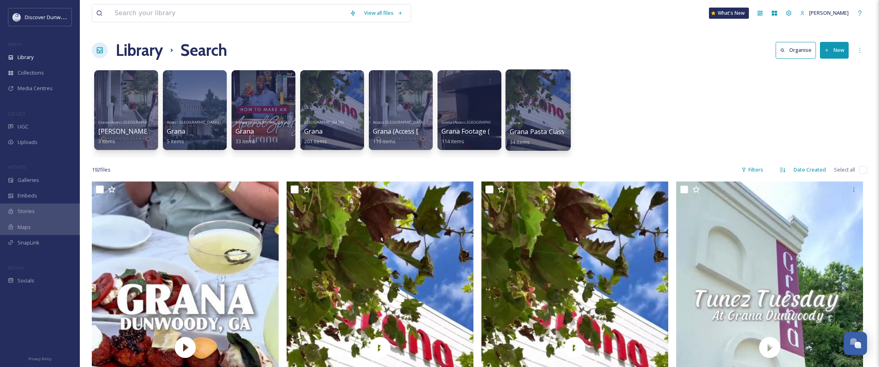
click at [510, 102] on div at bounding box center [537, 109] width 65 height 81
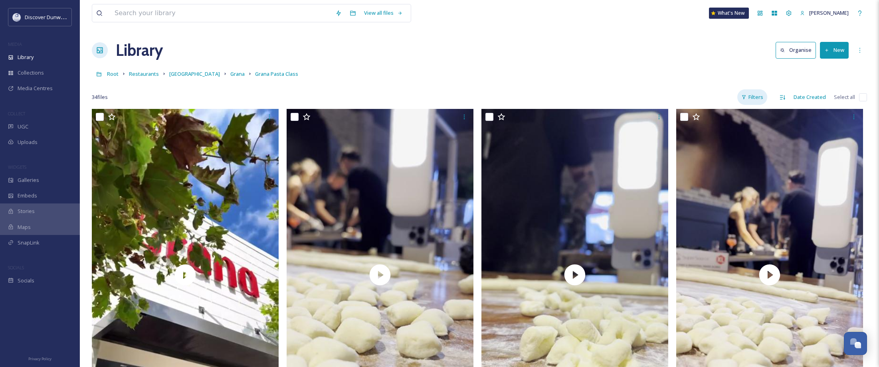
click at [766, 98] on div "Filters" at bounding box center [752, 97] width 30 height 16
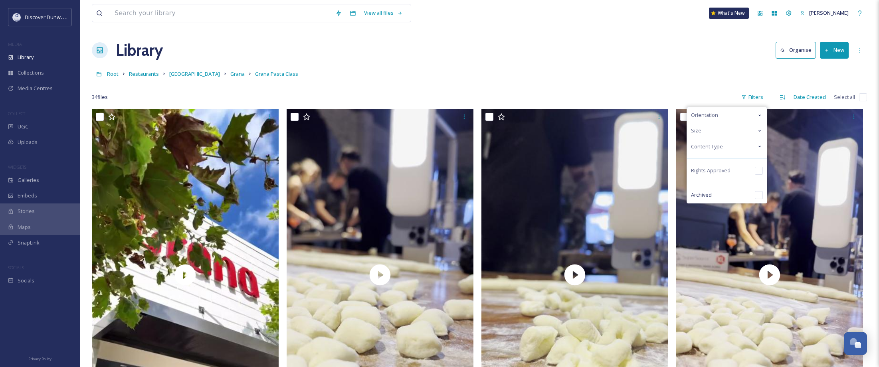
click at [740, 150] on div "Content Type" at bounding box center [727, 147] width 80 height 16
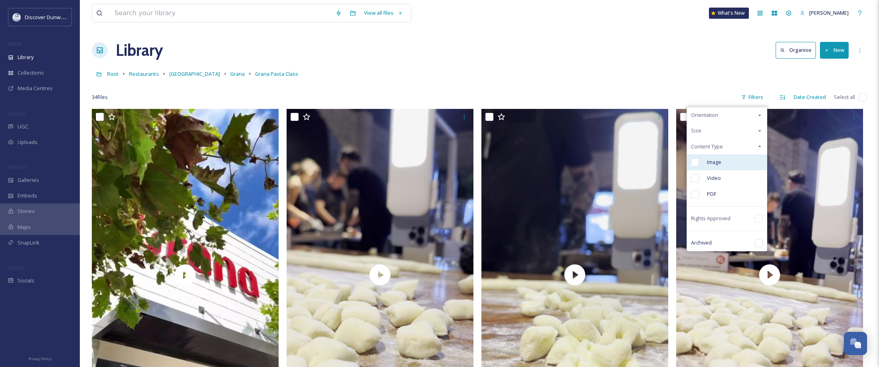
click at [726, 162] on div "Image" at bounding box center [727, 162] width 80 height 16
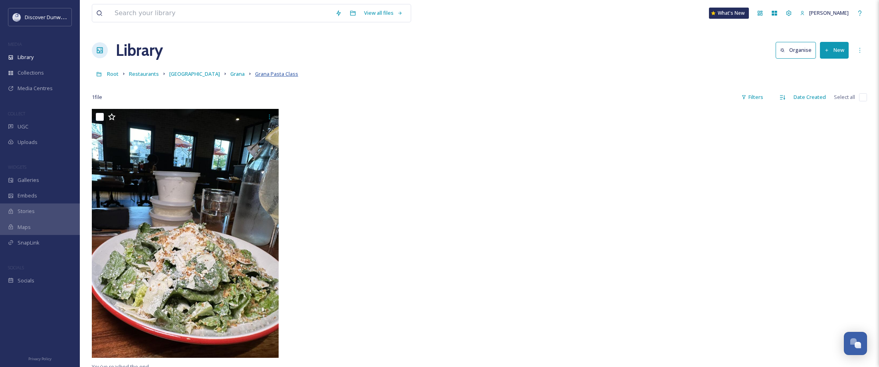
click at [258, 77] on span "Grana Pasta Class" at bounding box center [276, 73] width 43 height 7
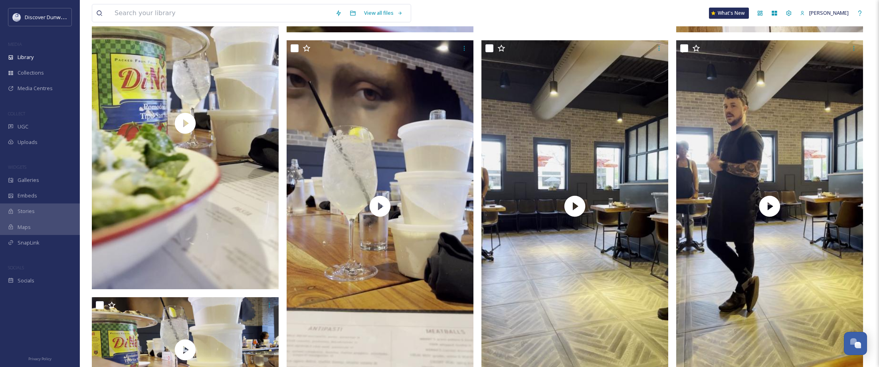
scroll to position [2449, 0]
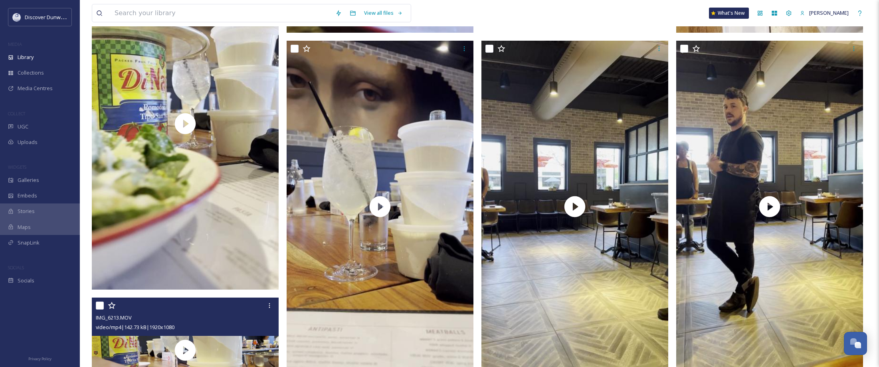
click at [222, 313] on div at bounding box center [186, 306] width 181 height 14
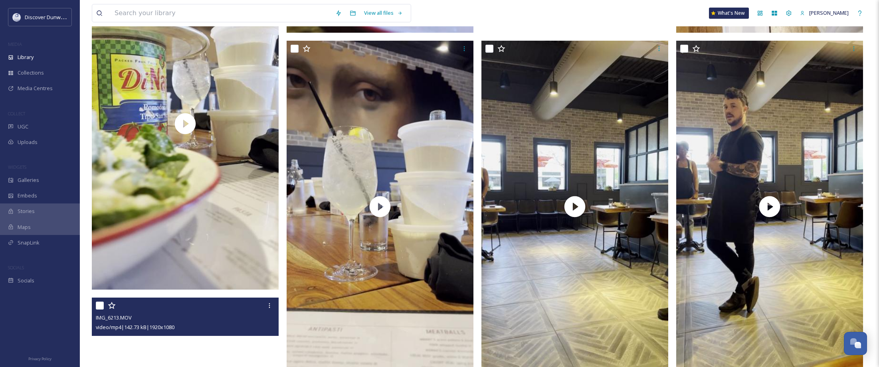
click at [208, 342] on video "IMG_6213.MOV" at bounding box center [185, 350] width 187 height 105
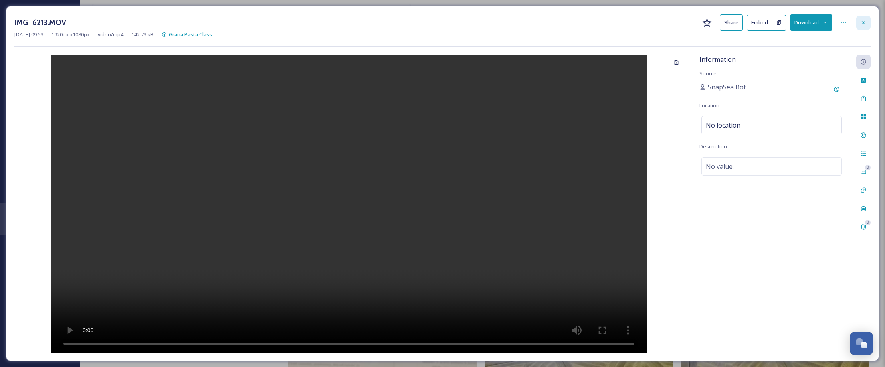
click at [867, 26] on div at bounding box center [863, 23] width 14 height 14
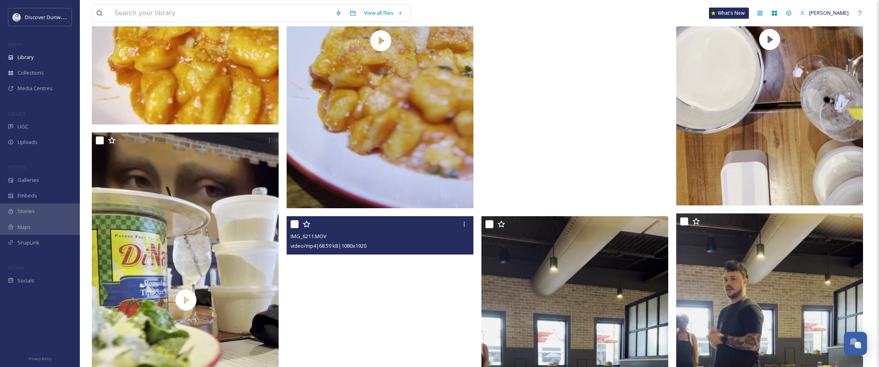
scroll to position [2289, 0]
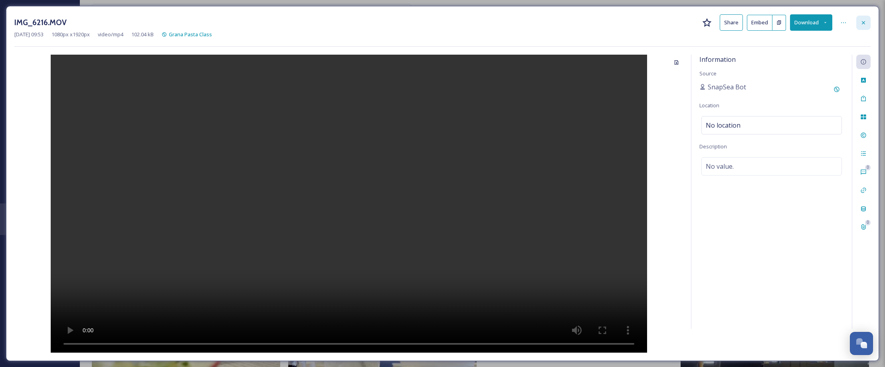
click at [865, 25] on icon at bounding box center [863, 23] width 6 height 6
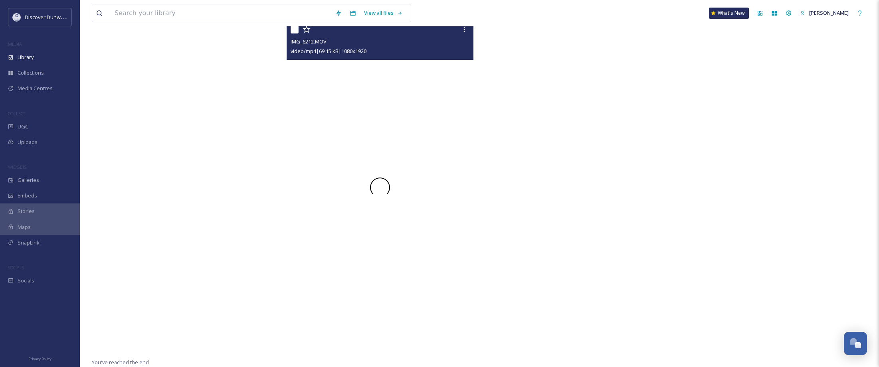
scroll to position [2817, 0]
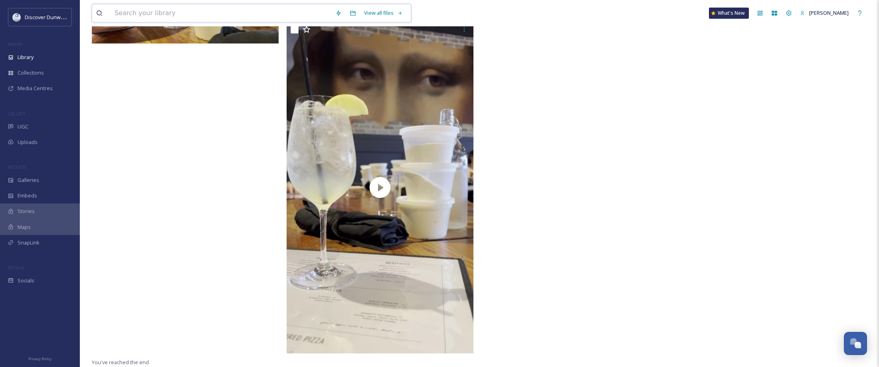
click at [182, 15] on input at bounding box center [221, 13] width 221 height 18
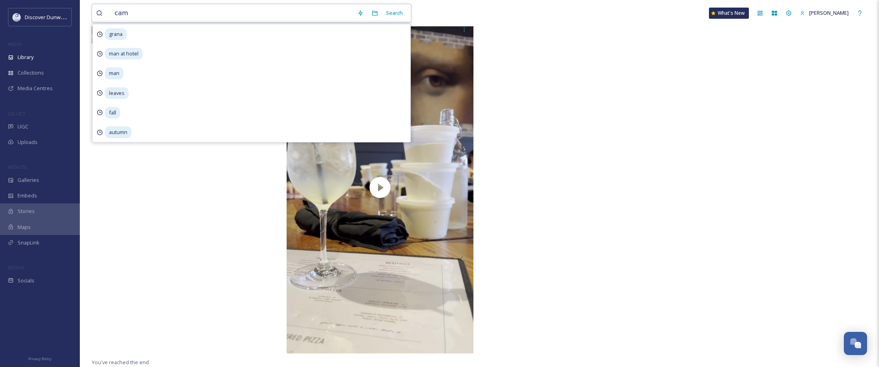
type input "camp"
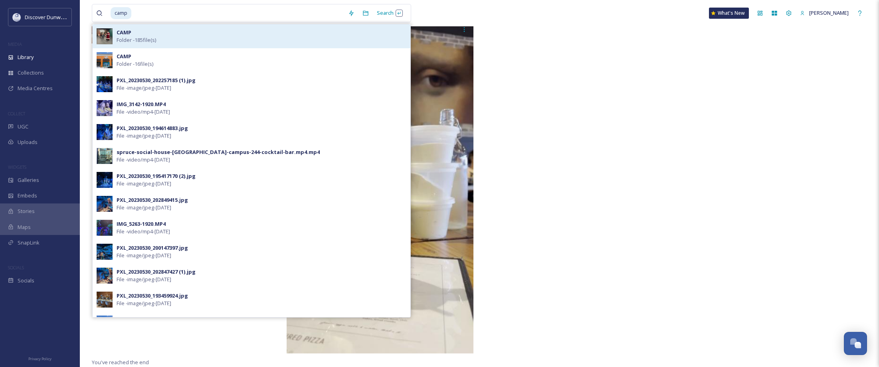
click at [135, 42] on span "Folder - 185 file(s)" at bounding box center [137, 40] width 40 height 8
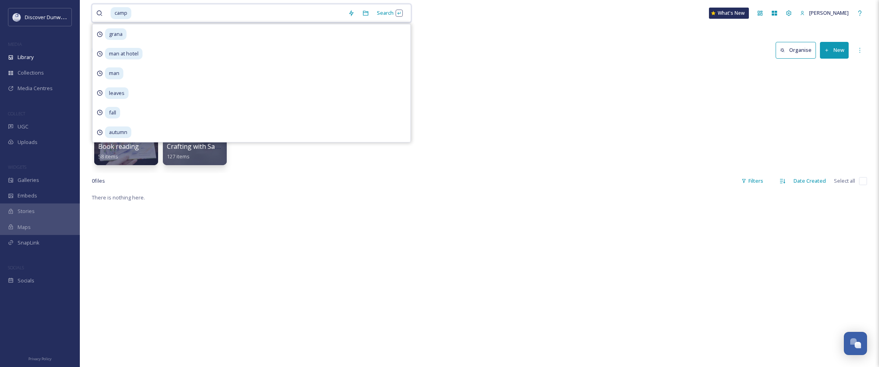
click at [164, 11] on input at bounding box center [238, 13] width 212 height 18
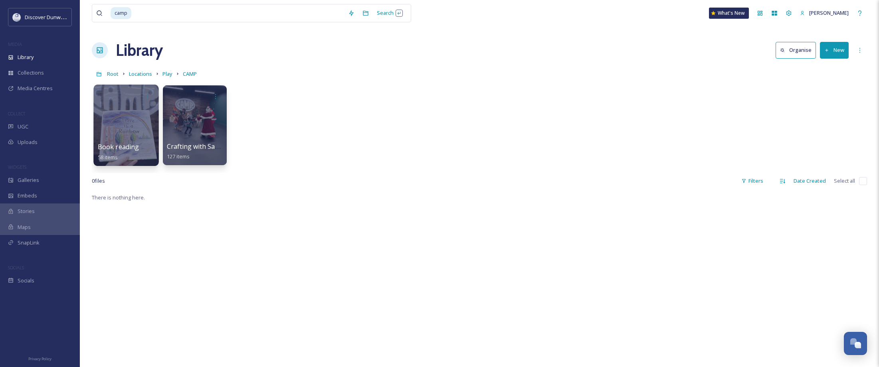
click at [122, 115] on div at bounding box center [125, 125] width 65 height 81
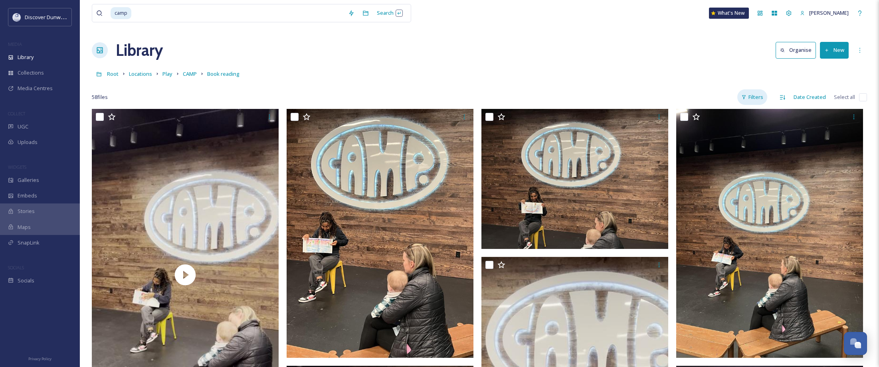
click at [755, 99] on div "Filters" at bounding box center [752, 97] width 30 height 16
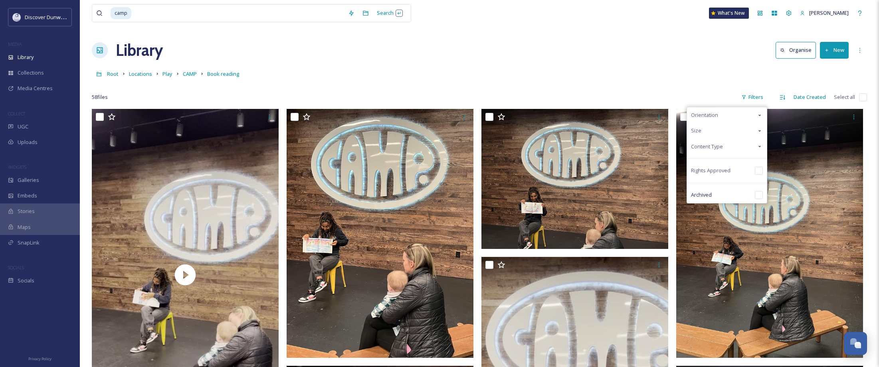
click at [718, 143] on span "Content Type" at bounding box center [707, 147] width 32 height 8
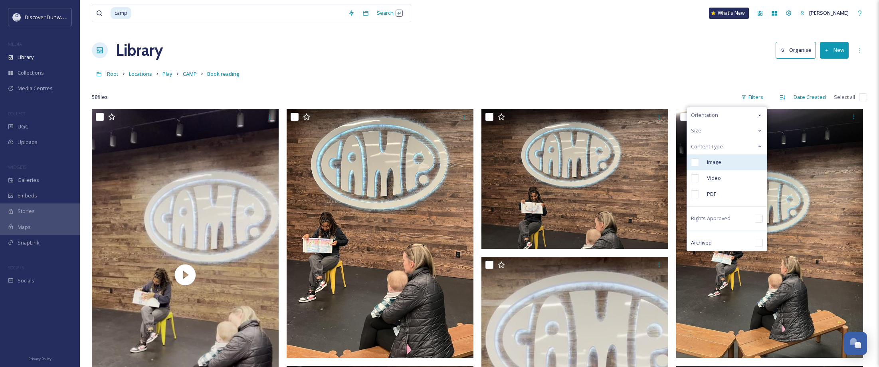
click at [708, 163] on span "Image" at bounding box center [714, 162] width 14 height 8
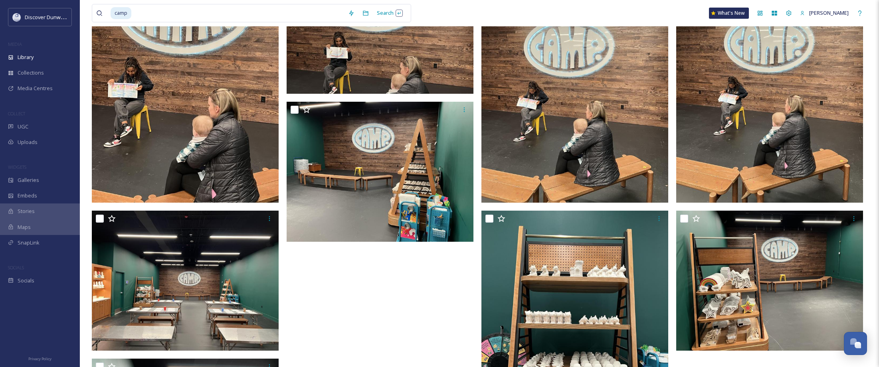
scroll to position [160, 0]
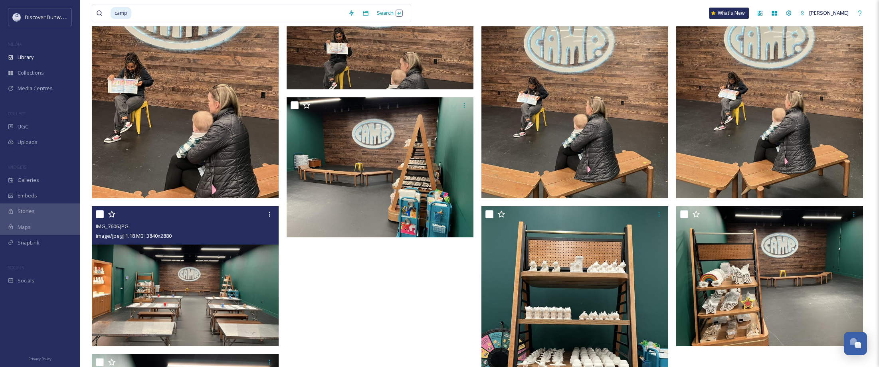
click at [98, 216] on input "checkbox" at bounding box center [100, 214] width 8 height 8
checkbox input "true"
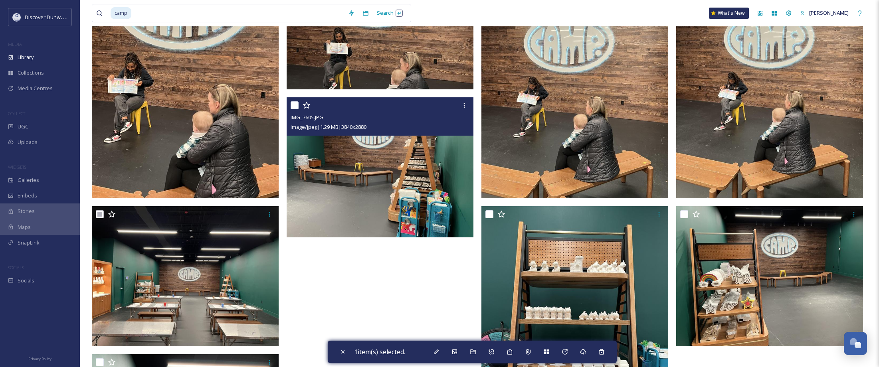
click at [293, 107] on input "checkbox" at bounding box center [295, 105] width 8 height 8
checkbox input "true"
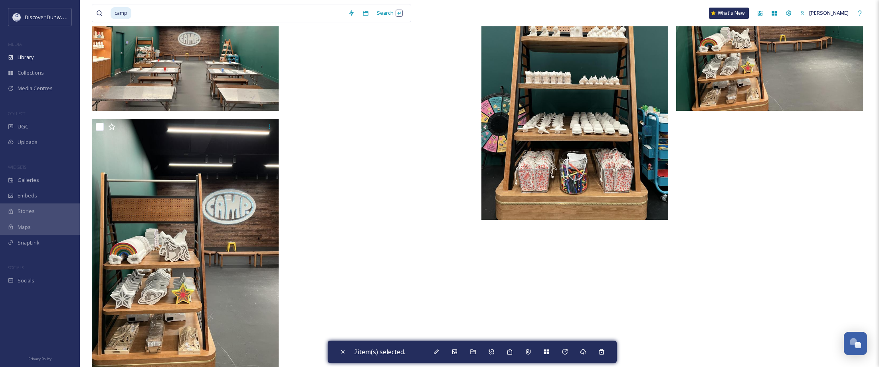
scroll to position [399, 0]
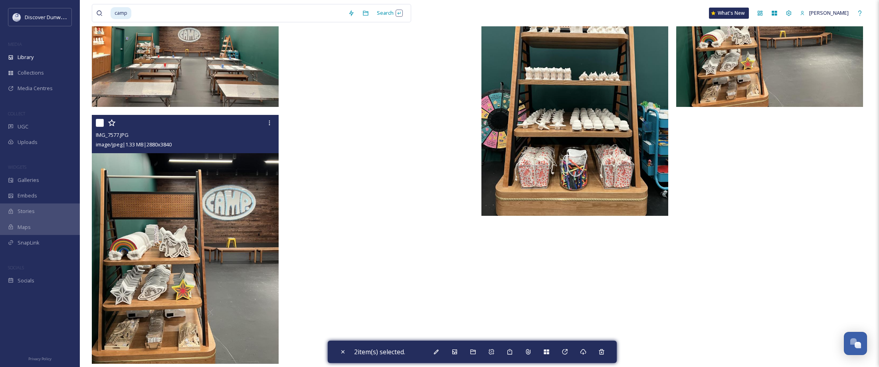
click at [99, 124] on input "checkbox" at bounding box center [100, 123] width 8 height 8
checkbox input "true"
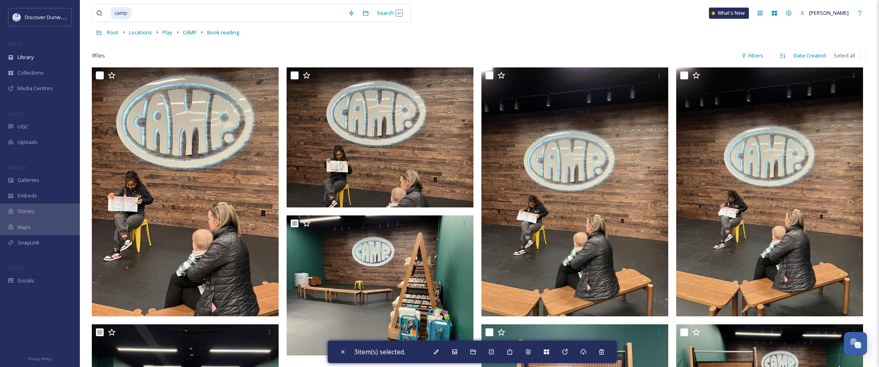
scroll to position [40, 0]
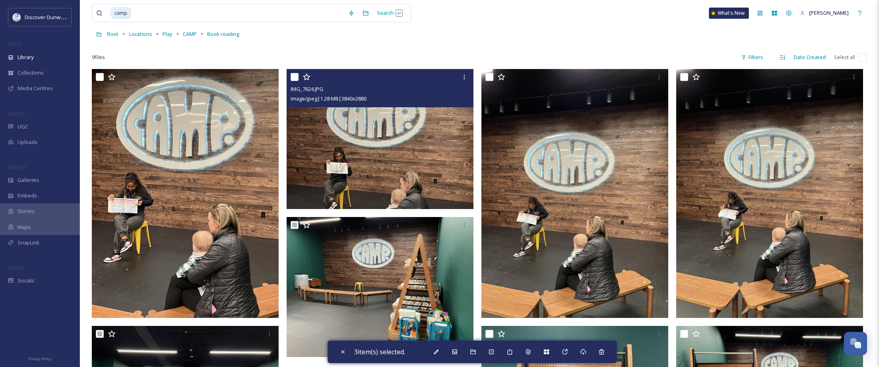
click at [293, 77] on input "checkbox" at bounding box center [295, 77] width 8 height 8
checkbox input "true"
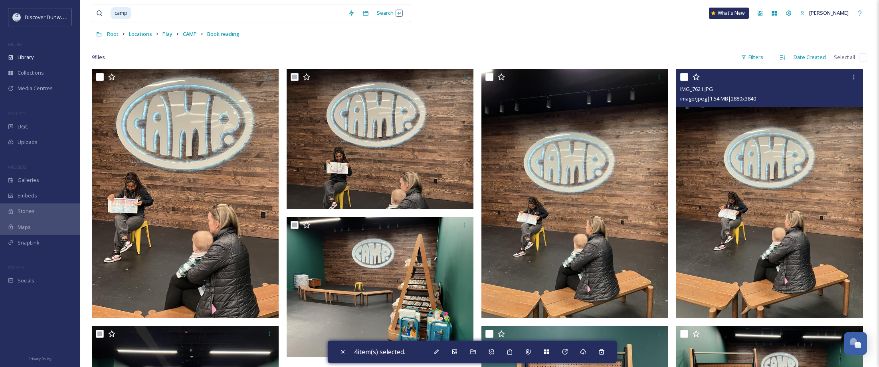
click at [687, 75] on input "checkbox" at bounding box center [684, 77] width 8 height 8
checkbox input "true"
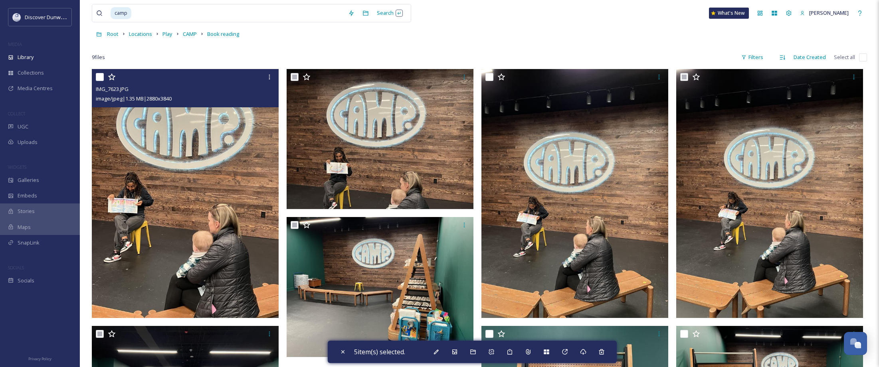
click at [98, 77] on input "checkbox" at bounding box center [100, 77] width 8 height 8
checkbox input "true"
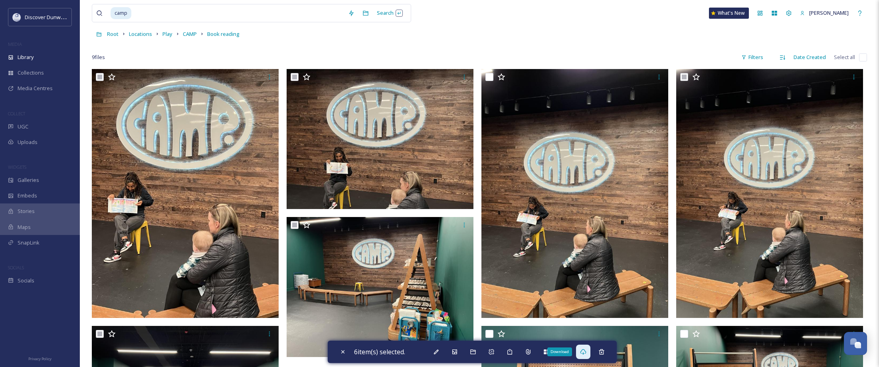
click at [584, 350] on icon at bounding box center [583, 352] width 6 height 6
click at [300, 18] on input at bounding box center [238, 13] width 212 height 18
type input "c"
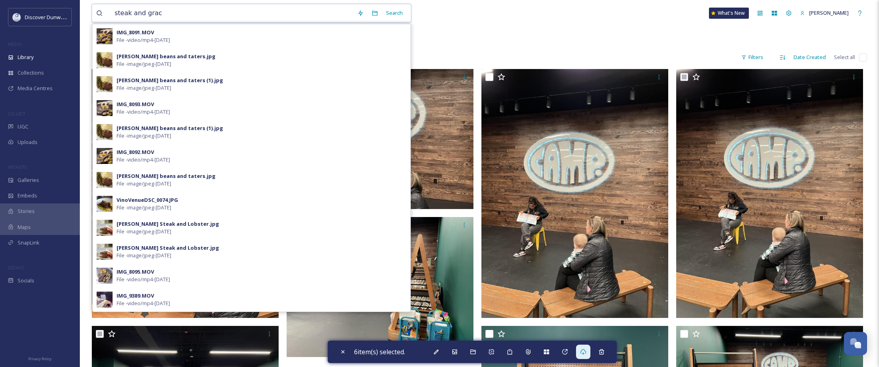
type input "steak and grace"
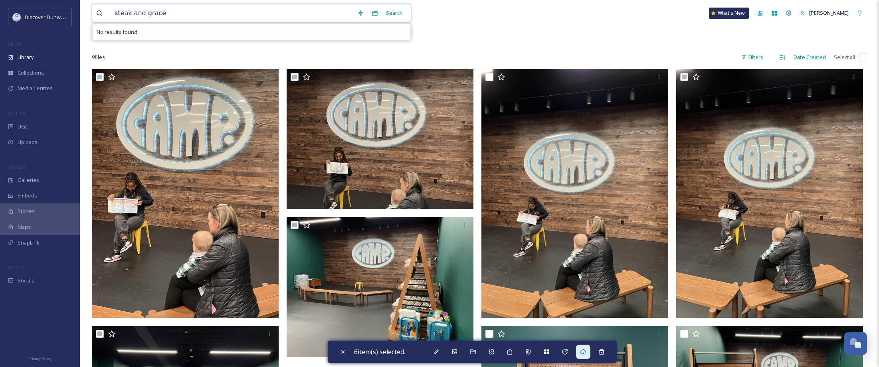
click at [218, 11] on input "steak and grace" at bounding box center [232, 13] width 243 height 18
click at [383, 18] on div "Search Press Enter to search" at bounding box center [390, 13] width 34 height 16
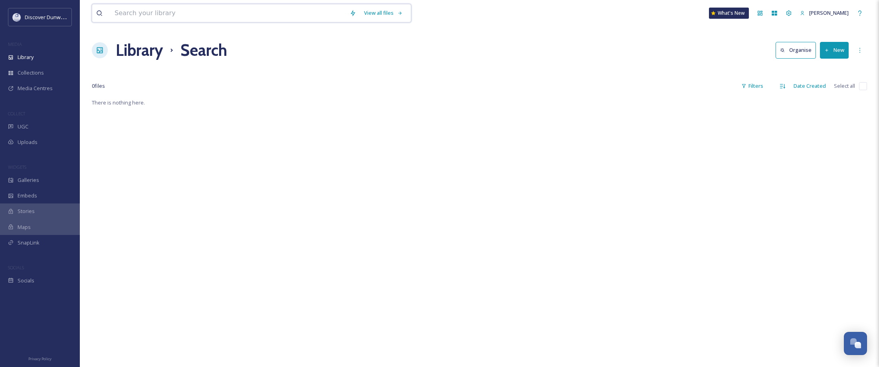
click at [257, 7] on input at bounding box center [228, 13] width 235 height 18
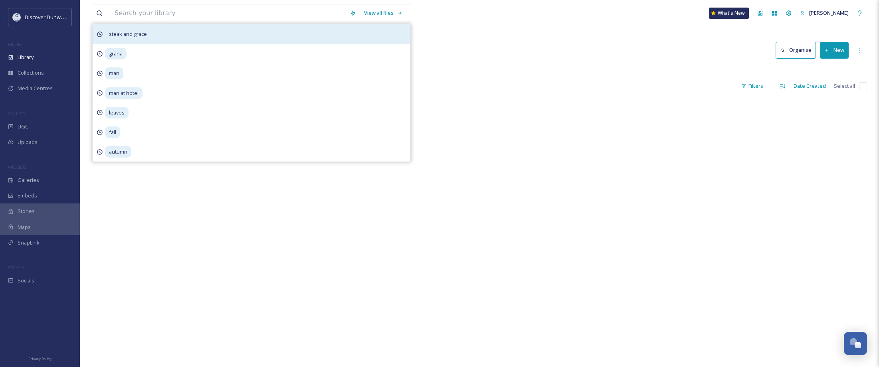
click at [199, 32] on div "steak and grace" at bounding box center [252, 34] width 318 height 20
